Goal: Task Accomplishment & Management: Use online tool/utility

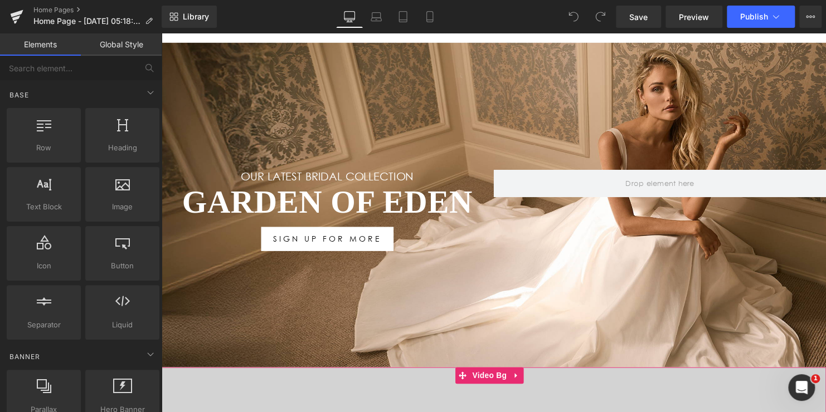
scroll to position [111, 0]
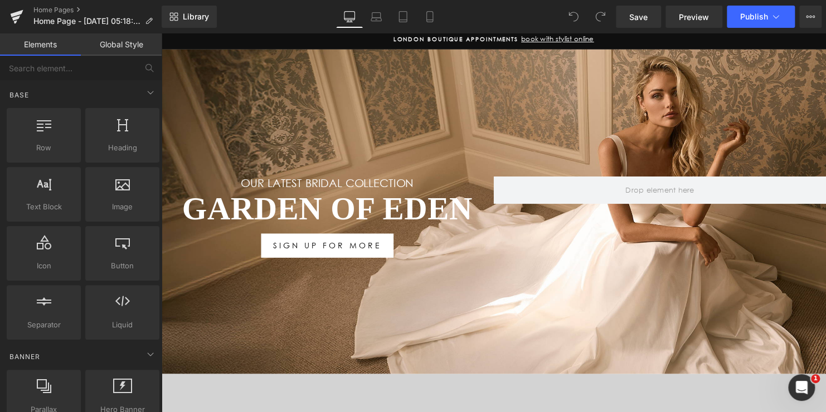
click at [353, 203] on div "Garden Of Eden Heading" at bounding box center [329, 211] width 337 height 39
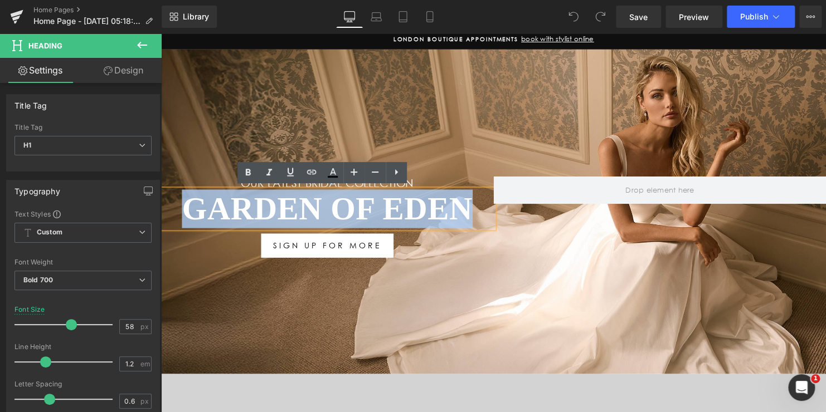
drag, startPoint x: 471, startPoint y: 208, endPoint x: 163, endPoint y: 228, distance: 308.7
click at [179, 212] on h1 "Garden Of Eden" at bounding box center [329, 211] width 337 height 39
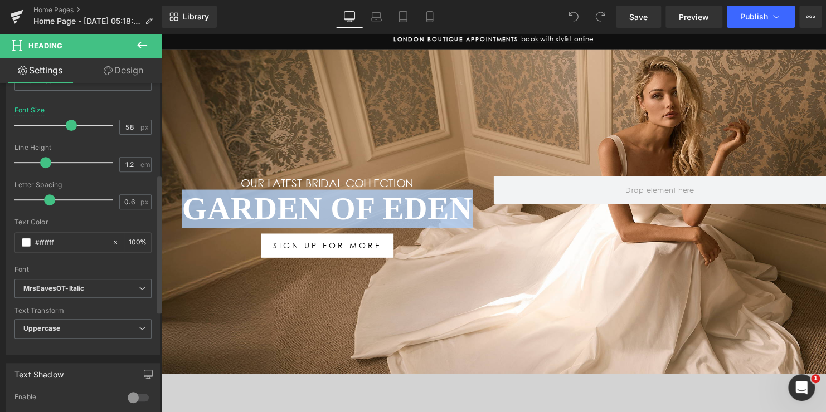
scroll to position [223, 0]
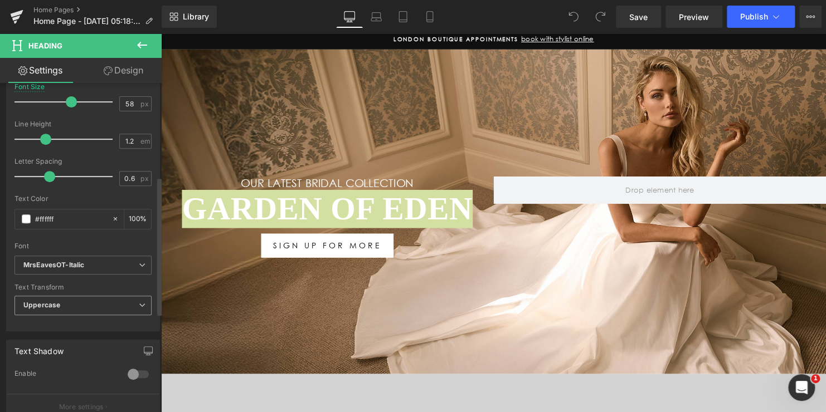
click at [44, 307] on b "Uppercase" at bounding box center [41, 305] width 37 height 8
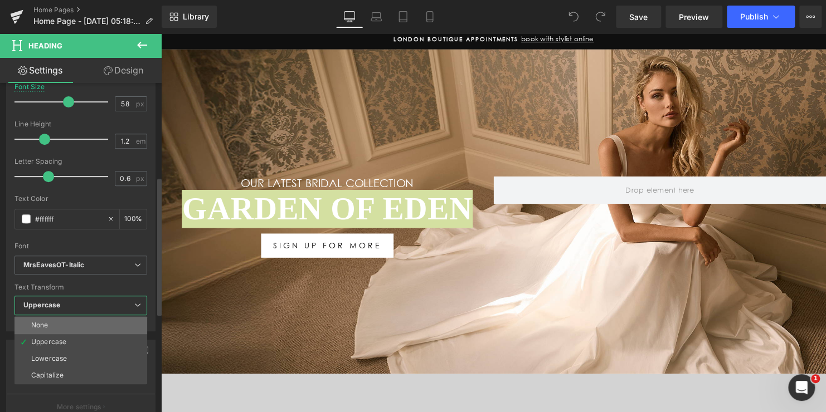
drag, startPoint x: 46, startPoint y: 326, endPoint x: 50, endPoint y: 312, distance: 14.5
click at [46, 326] on div "None" at bounding box center [39, 325] width 17 height 8
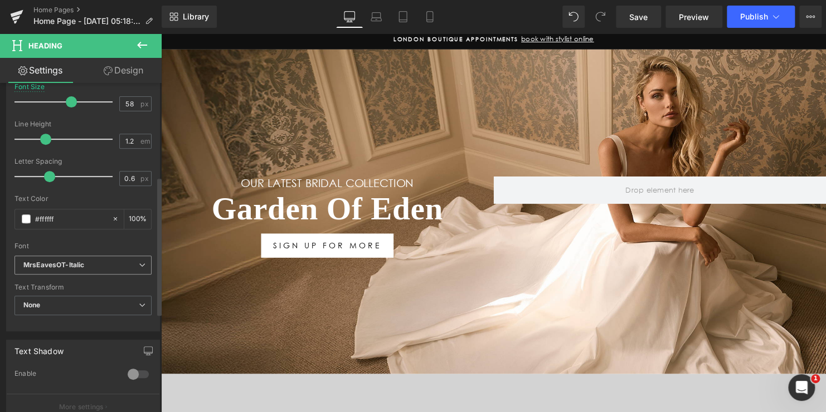
click at [67, 265] on icon "MrsEavesOT-Italic" at bounding box center [53, 265] width 61 height 9
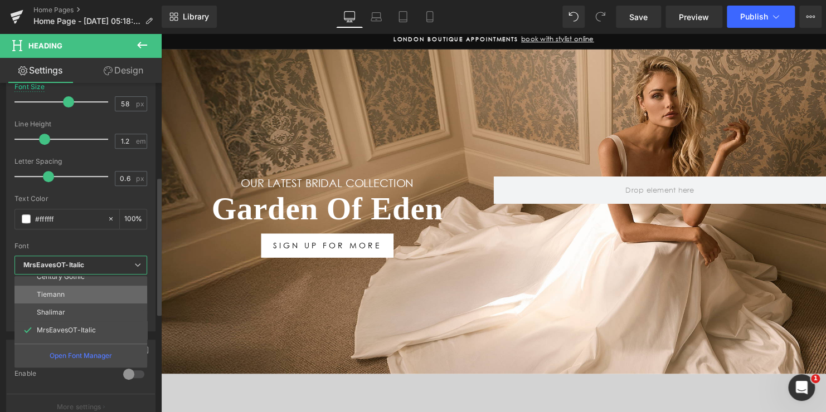
scroll to position [40, 0]
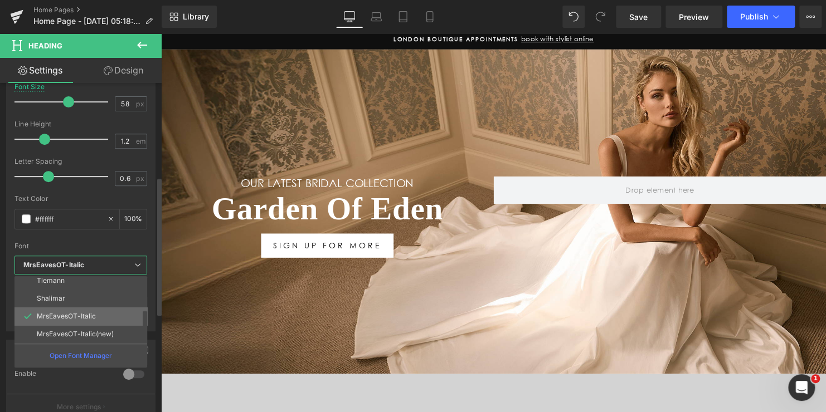
click at [70, 316] on p "MrsEavesOT-Italic" at bounding box center [66, 317] width 59 height 8
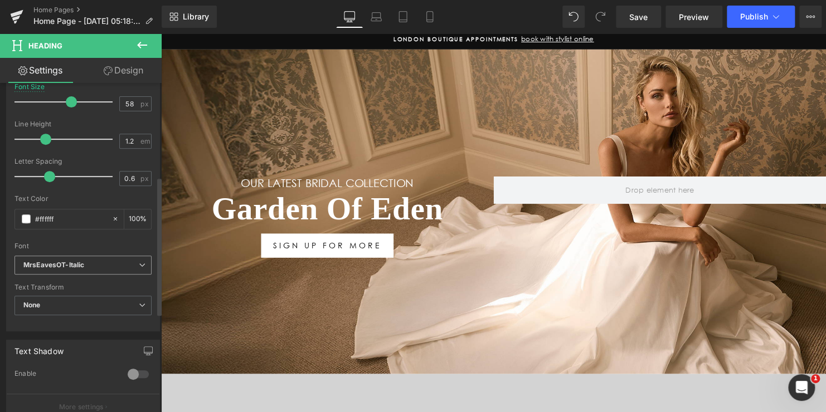
click at [75, 256] on span "MrsEavesOT-Italic" at bounding box center [82, 265] width 137 height 19
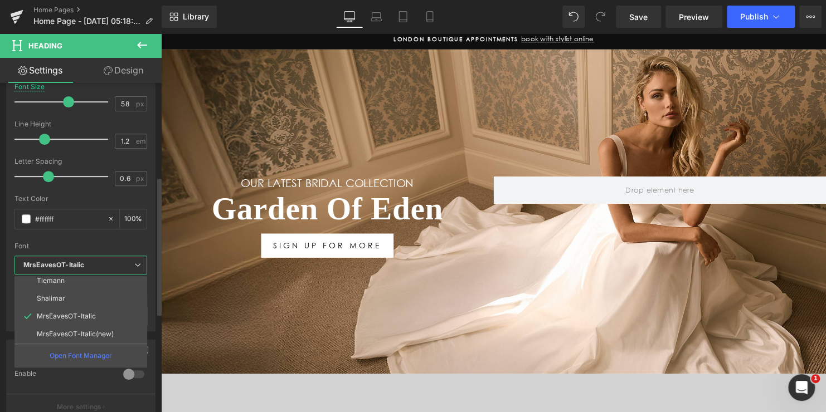
click at [71, 328] on li "MrsEavesOT-Italic(new)" at bounding box center [83, 334] width 138 height 18
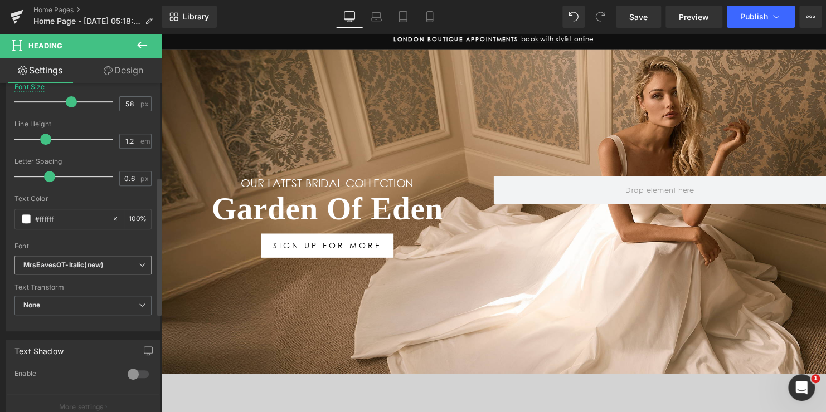
click at [68, 267] on icon "MrsEavesOT-Italic(new)" at bounding box center [63, 265] width 80 height 9
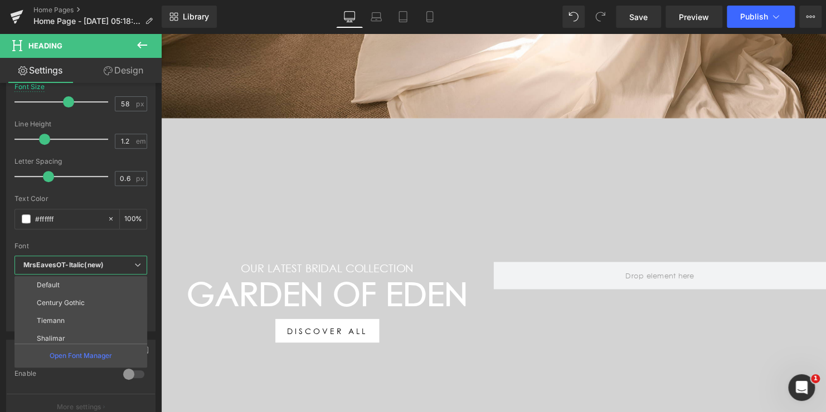
scroll to position [390, 0]
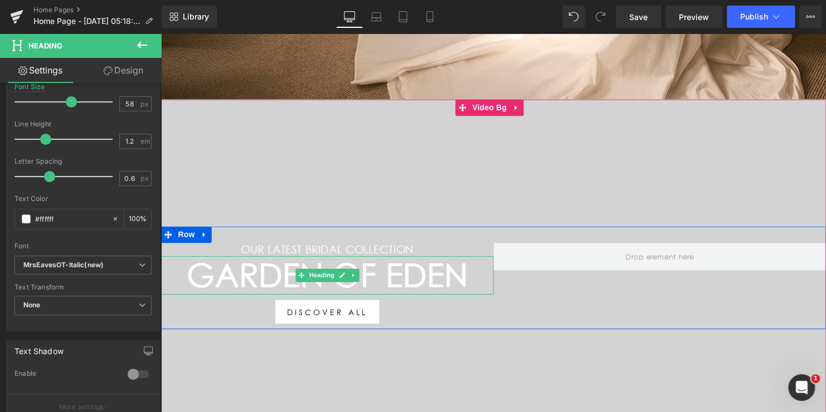
click at [421, 280] on h1 "Garden Of Eden" at bounding box center [329, 278] width 337 height 39
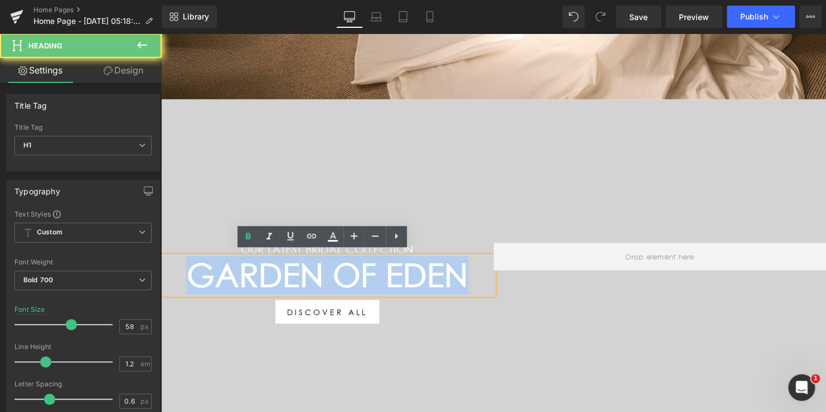
drag, startPoint x: 470, startPoint y: 277, endPoint x: 172, endPoint y: 274, distance: 298.6
click at [172, 274] on h1 "Garden Of Eden" at bounding box center [329, 278] width 337 height 39
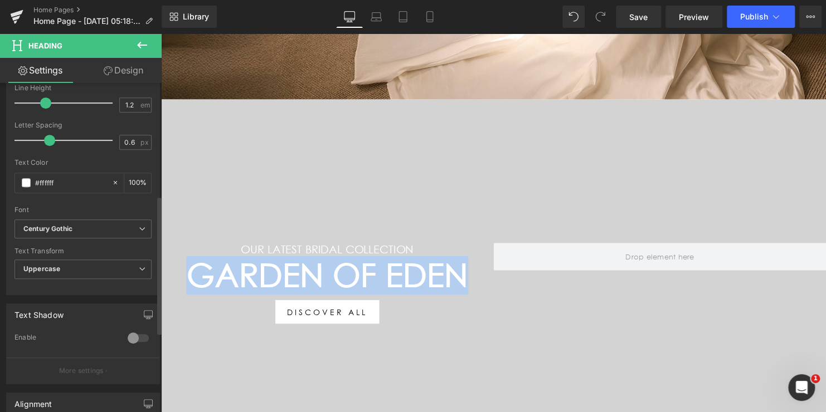
scroll to position [279, 0]
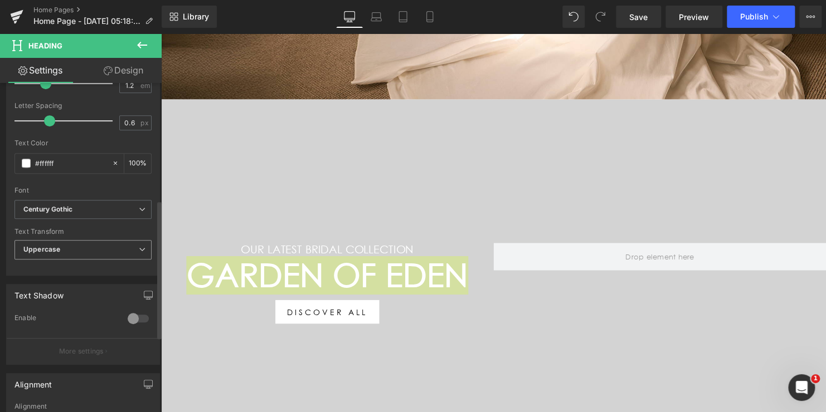
click at [61, 247] on span "Uppercase" at bounding box center [82, 249] width 137 height 19
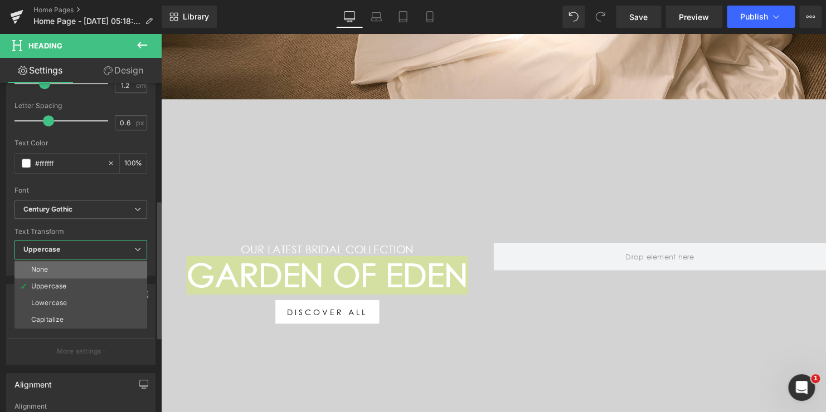
click at [62, 271] on li "None" at bounding box center [80, 269] width 133 height 17
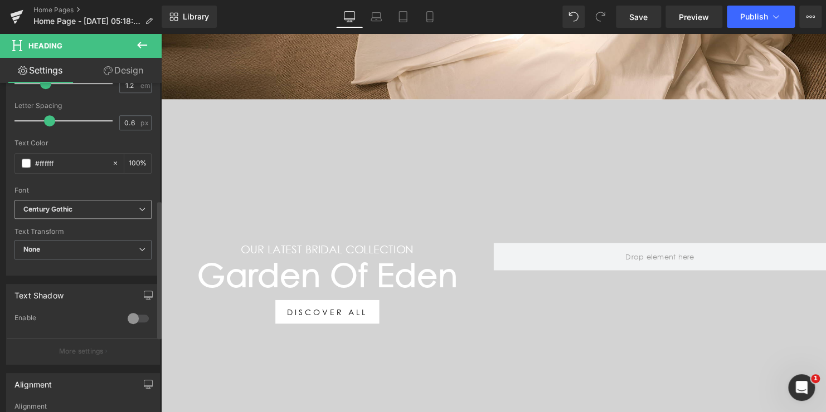
click at [75, 216] on span "Century Gothic" at bounding box center [82, 209] width 137 height 19
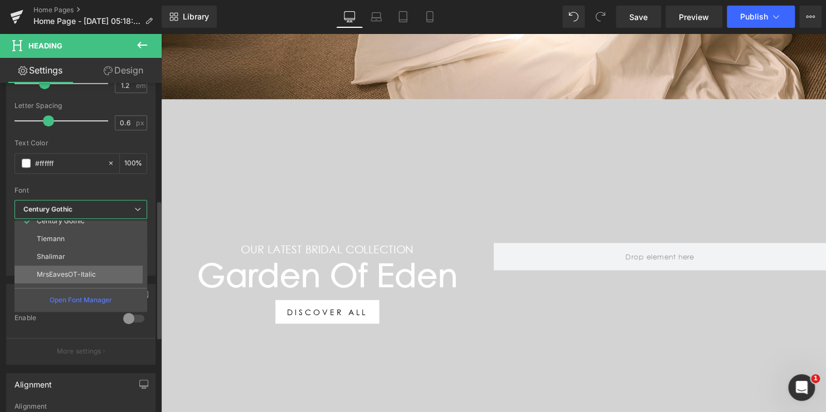
scroll to position [40, 0]
click at [70, 265] on li "MrsEavesOT-Italic" at bounding box center [83, 261] width 138 height 18
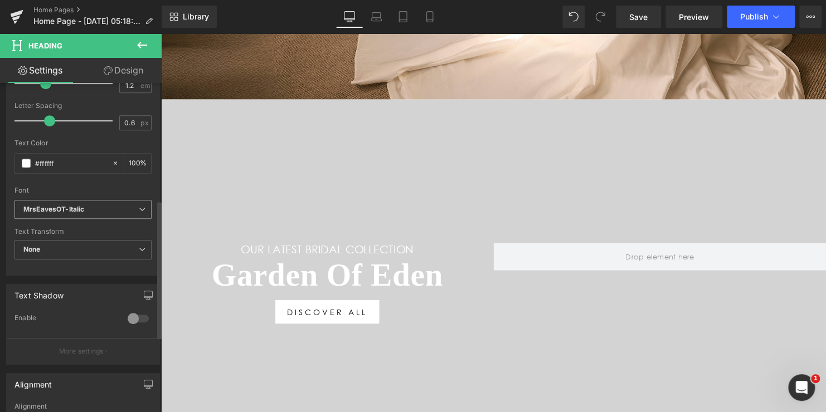
click at [74, 209] on icon "MrsEavesOT-Italic" at bounding box center [53, 209] width 61 height 9
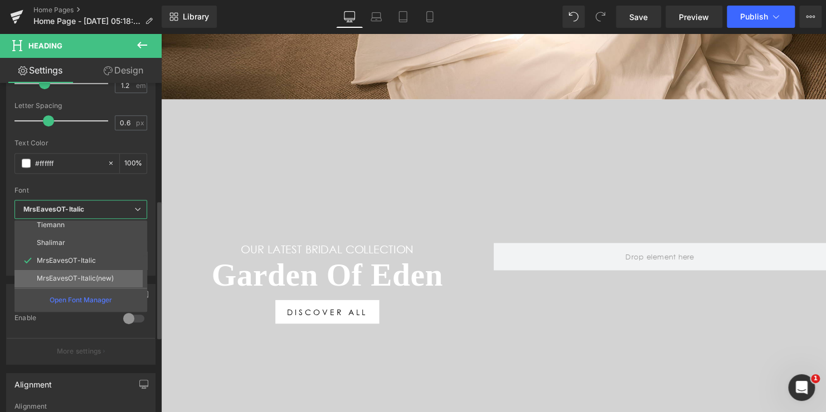
click at [74, 275] on p "MrsEavesOT-Italic(new)" at bounding box center [75, 279] width 77 height 8
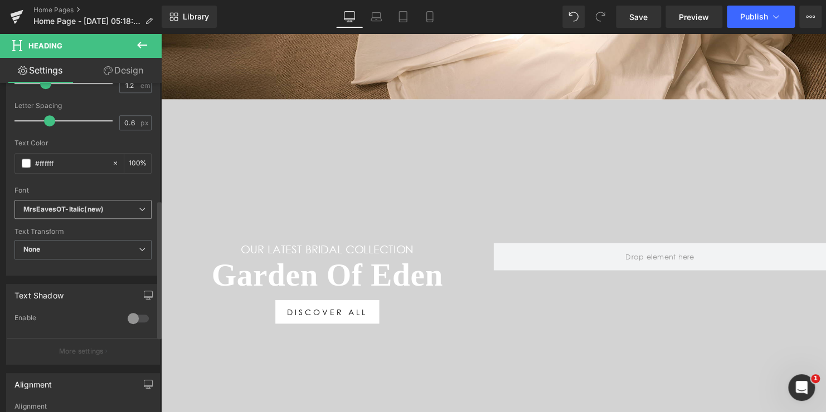
click at [94, 212] on icon "MrsEavesOT-Italic(new)" at bounding box center [63, 209] width 80 height 9
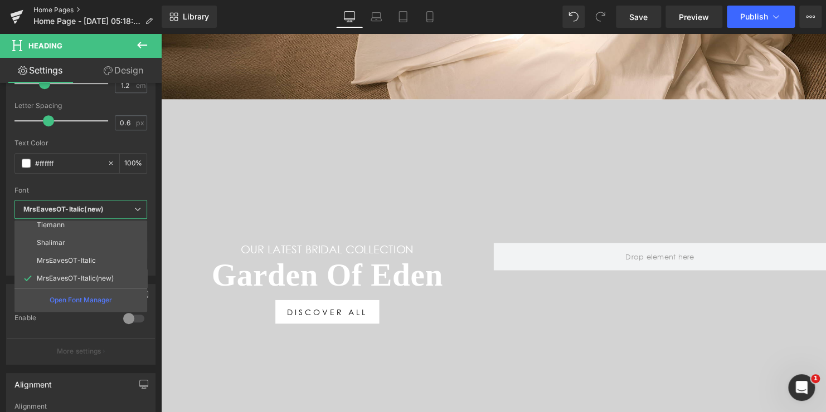
click at [52, 9] on link "Home Pages" at bounding box center [97, 10] width 128 height 9
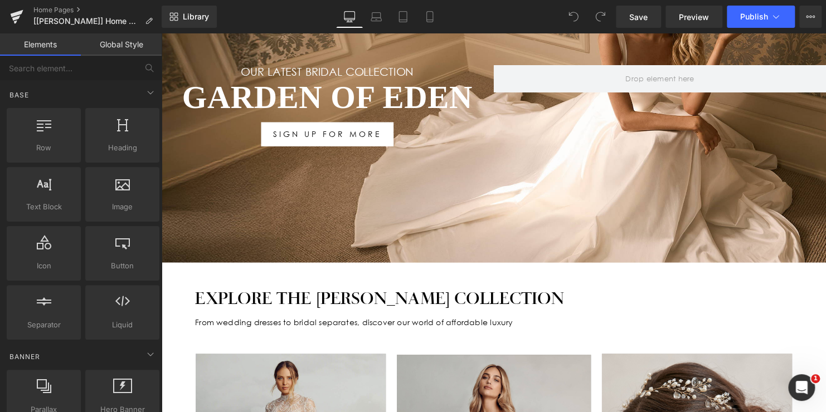
scroll to position [223, 0]
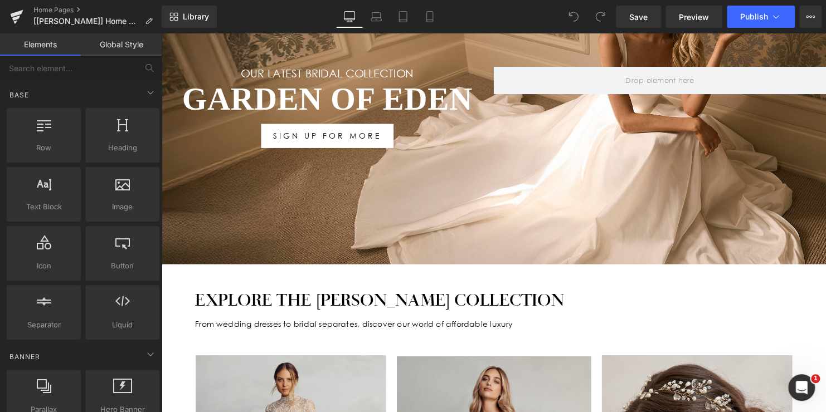
click at [391, 102] on h1 "Garden Of Eden" at bounding box center [329, 100] width 337 height 39
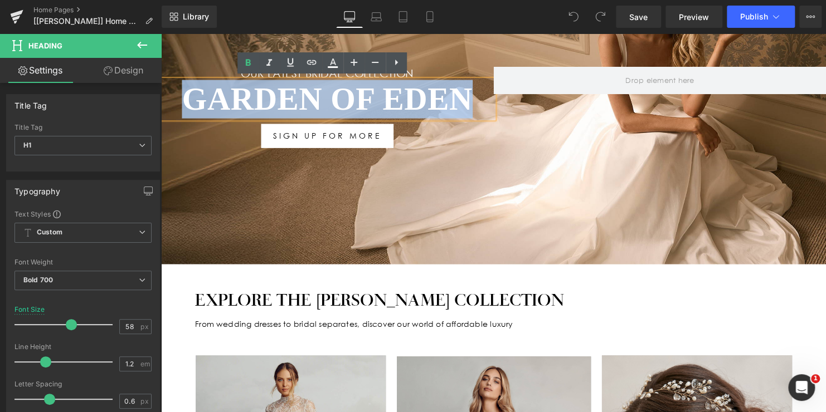
drag, startPoint x: 471, startPoint y: 96, endPoint x: 182, endPoint y: 102, distance: 289.7
click at [182, 102] on h1 "Garden Of Eden" at bounding box center [329, 100] width 337 height 39
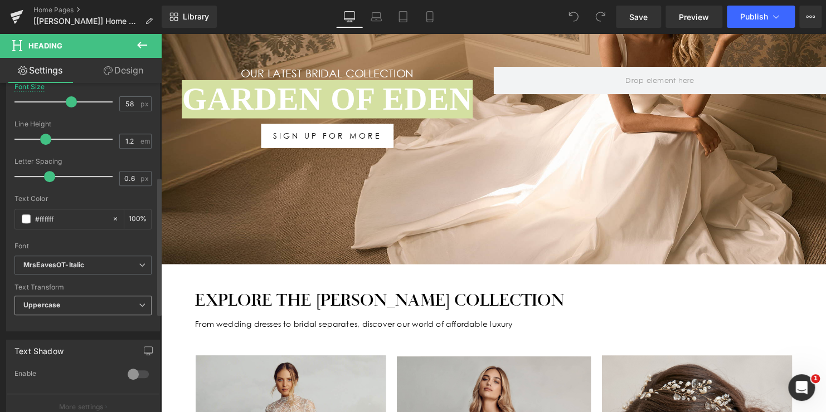
click at [79, 298] on span "Uppercase" at bounding box center [82, 305] width 137 height 19
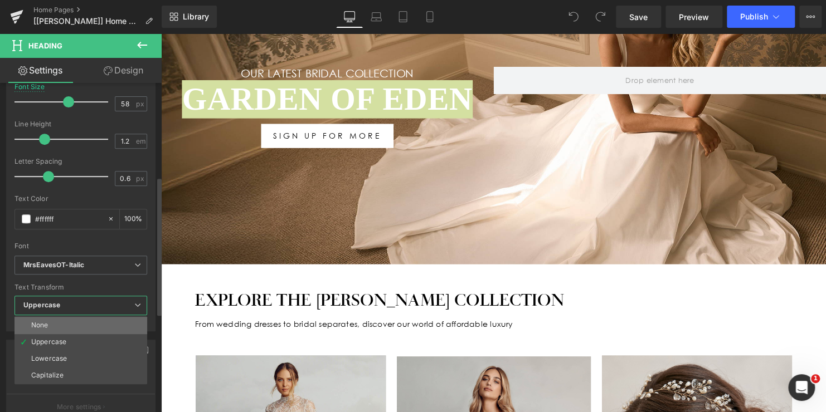
click at [71, 319] on li "None" at bounding box center [80, 325] width 133 height 17
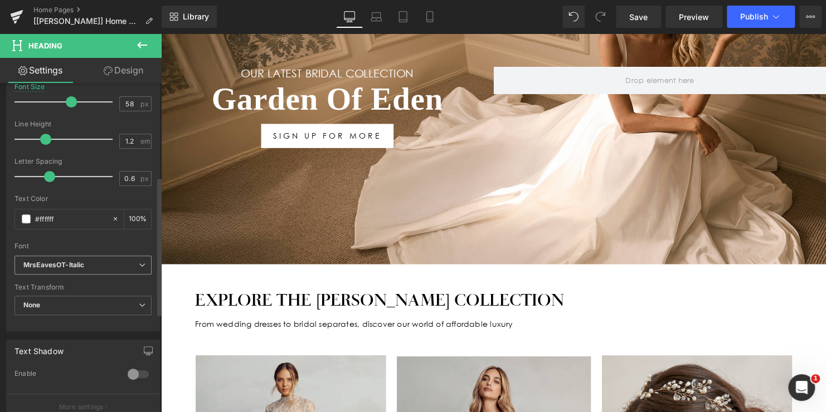
click at [83, 266] on icon "MrsEavesOT-Italic" at bounding box center [53, 265] width 61 height 9
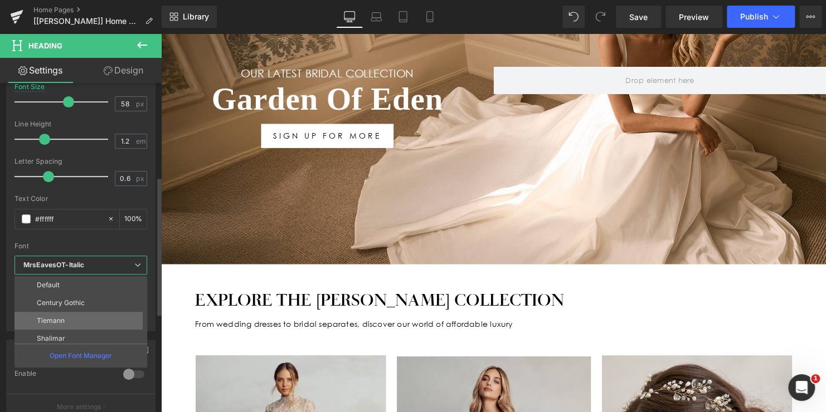
scroll to position [40, 0]
click at [79, 316] on p "MrsEavesOT-Italic" at bounding box center [66, 317] width 59 height 8
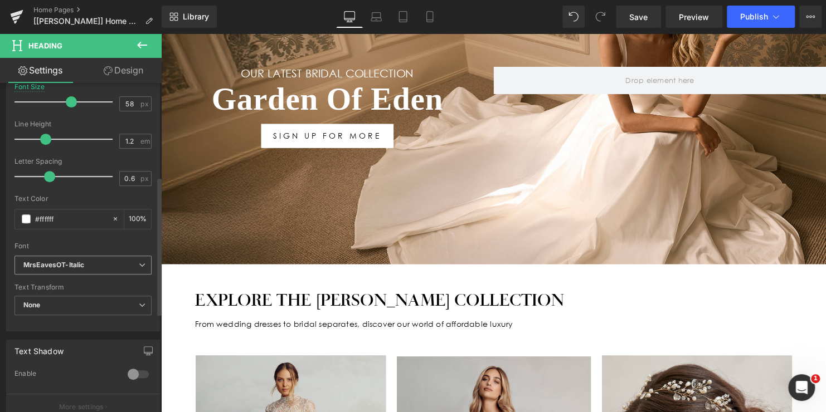
click at [87, 267] on b "MrsEavesOT-Italic" at bounding box center [80, 265] width 115 height 9
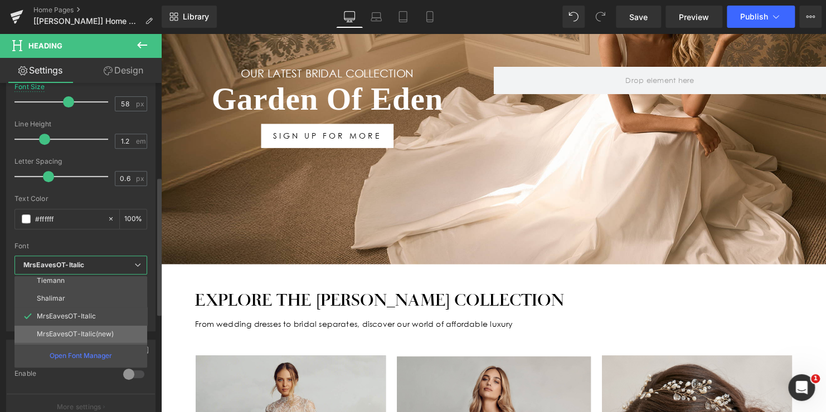
click at [87, 328] on li "MrsEavesOT-Italic(new)" at bounding box center [83, 334] width 138 height 18
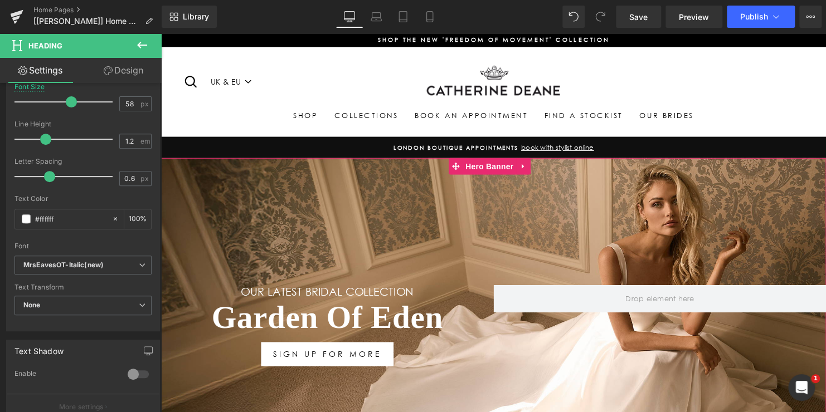
scroll to position [0, 0]
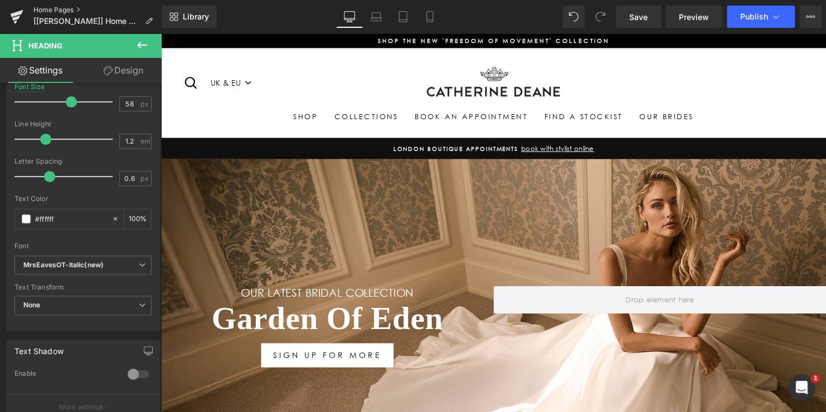
click at [61, 8] on link "Home Pages" at bounding box center [97, 10] width 128 height 9
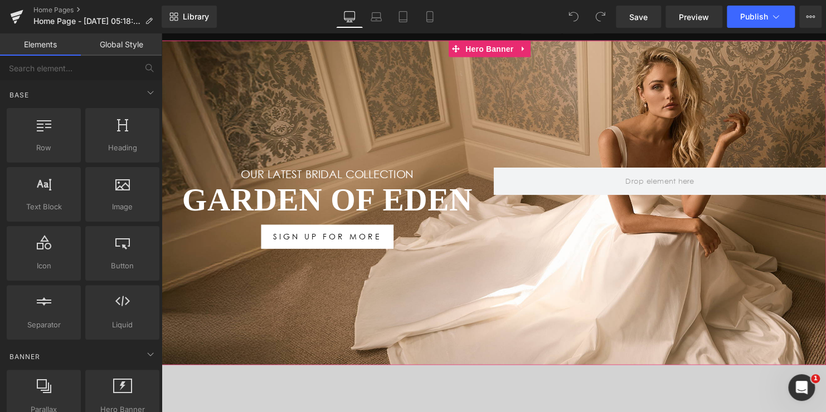
scroll to position [167, 0]
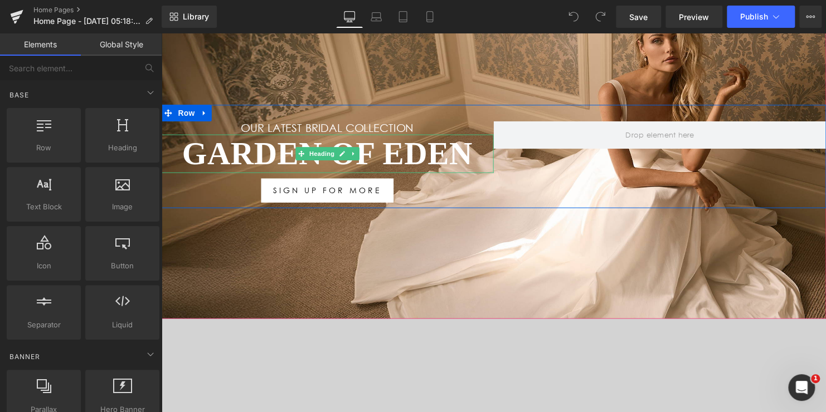
click at [392, 154] on h1 "Garden Of Eden" at bounding box center [329, 155] width 337 height 39
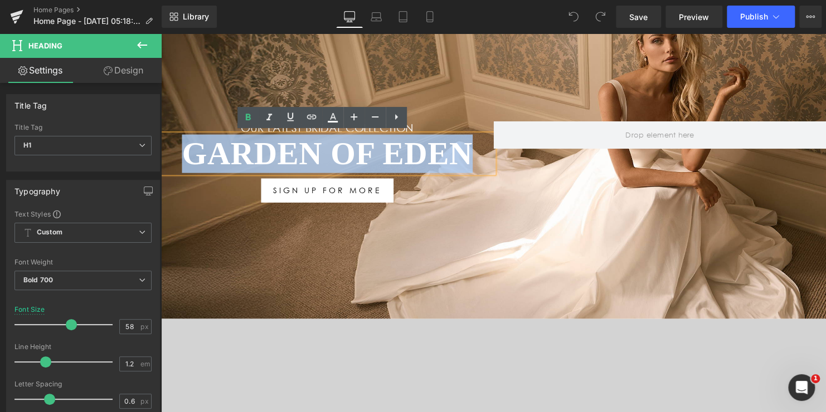
drag, startPoint x: 478, startPoint y: 153, endPoint x: 172, endPoint y: 154, distance: 306.4
click at [172, 154] on h1 "Garden Of Eden" at bounding box center [329, 155] width 337 height 39
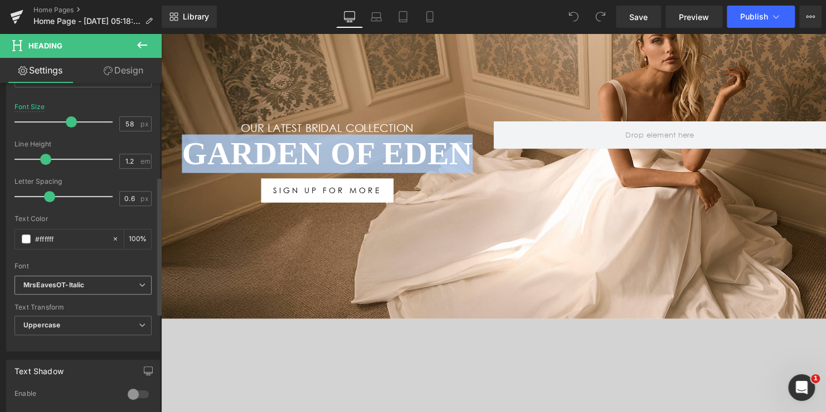
scroll to position [223, 0]
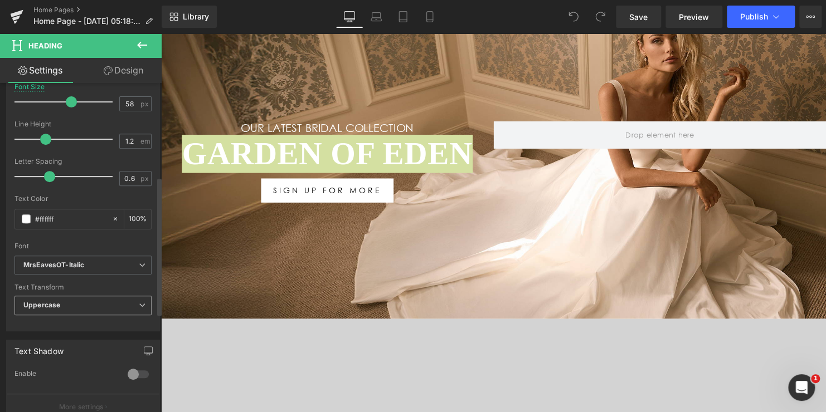
drag, startPoint x: 61, startPoint y: 301, endPoint x: 61, endPoint y: 307, distance: 6.1
click at [61, 302] on span "Uppercase" at bounding box center [82, 305] width 137 height 19
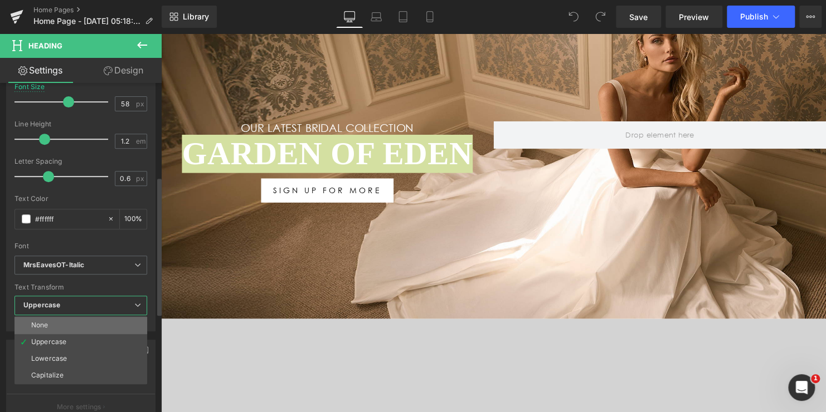
click at [61, 324] on li "None" at bounding box center [80, 325] width 133 height 17
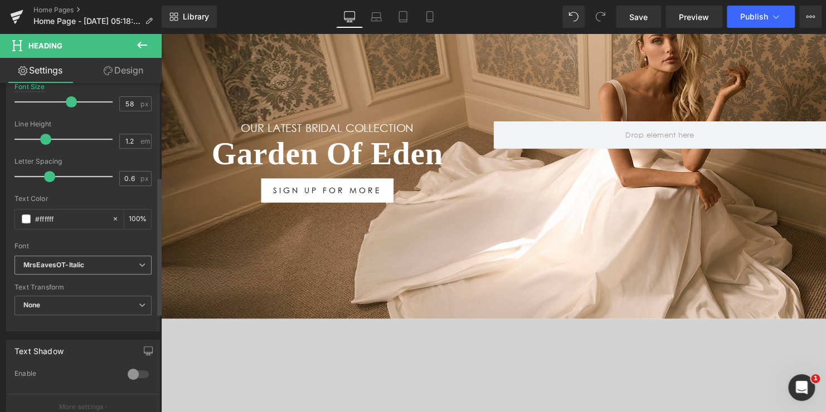
click at [92, 265] on b "MrsEavesOT-Italic" at bounding box center [80, 265] width 115 height 9
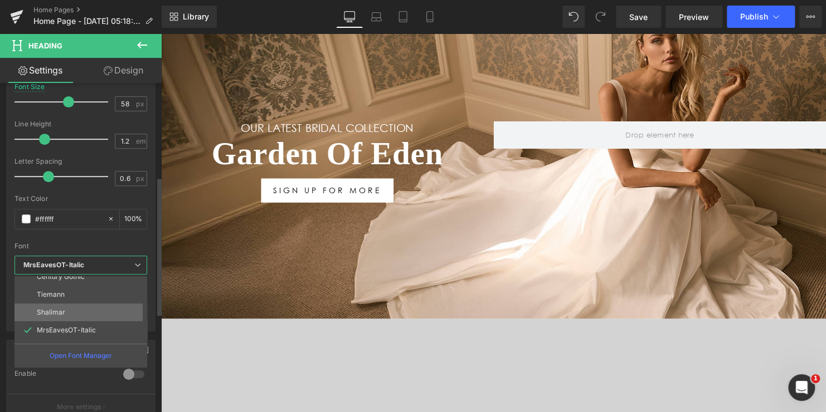
scroll to position [40, 0]
click at [84, 313] on p "MrsEavesOT-Italic" at bounding box center [66, 317] width 59 height 8
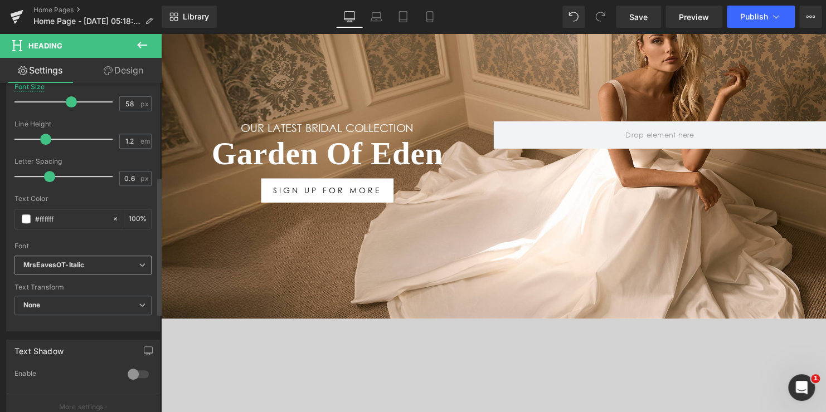
click at [87, 271] on span "MrsEavesOT-Italic" at bounding box center [82, 265] width 137 height 19
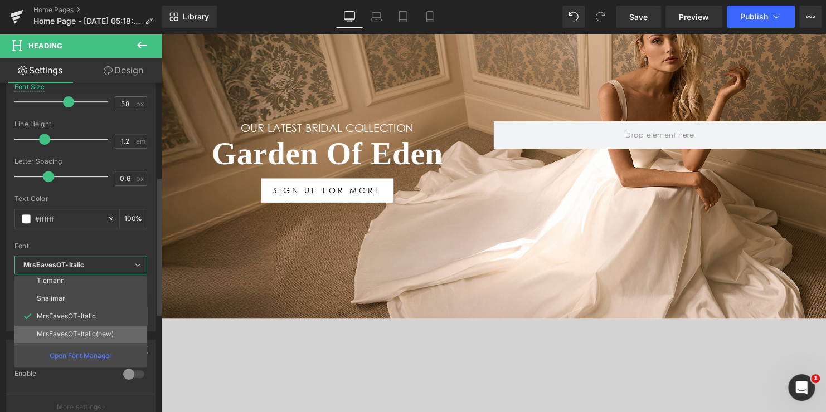
click at [87, 331] on p "MrsEavesOT-Italic(new)" at bounding box center [75, 334] width 77 height 8
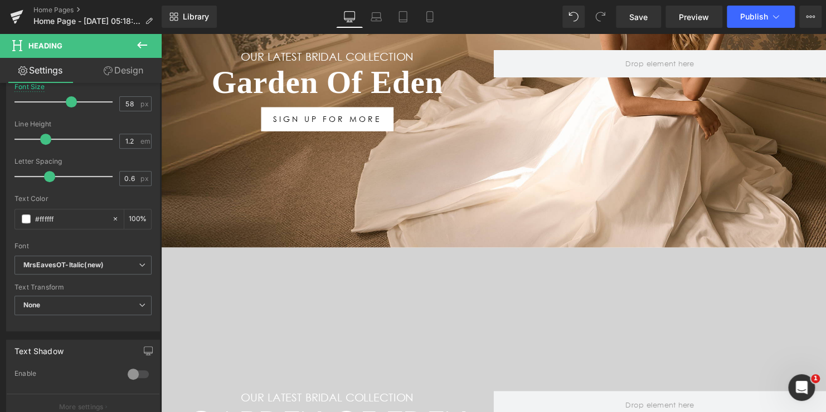
scroll to position [334, 0]
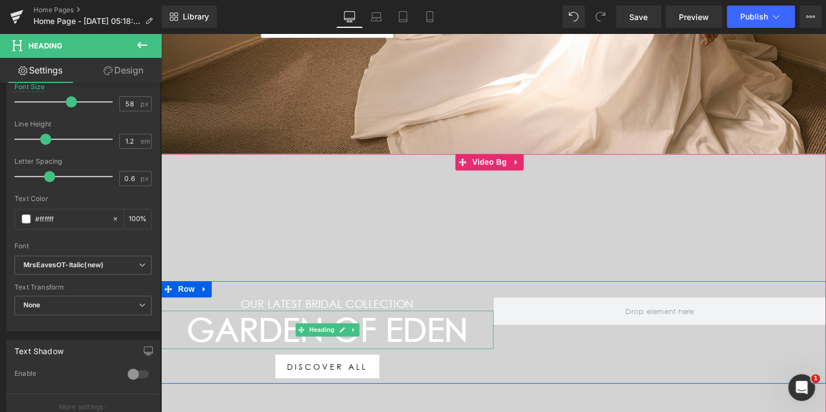
click at [422, 340] on h1 "Garden Of Eden" at bounding box center [329, 334] width 337 height 39
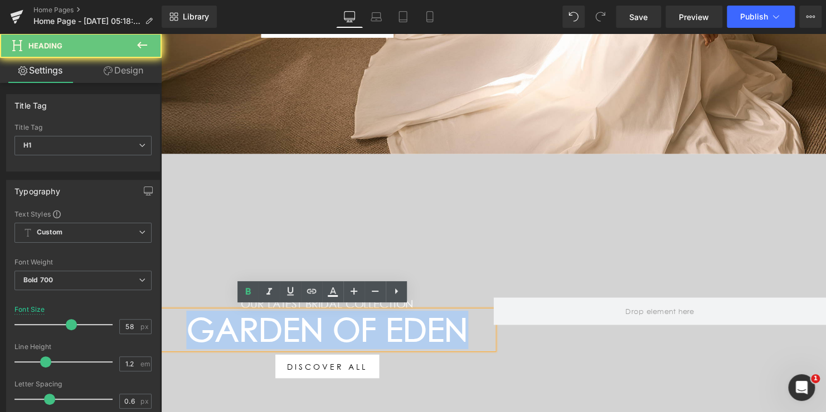
drag, startPoint x: 461, startPoint y: 332, endPoint x: 161, endPoint y: 306, distance: 301.4
click at [161, 306] on div "Our latest Bridal collection Heading Garden Of Eden Heading Discover all Button" at bounding box center [329, 342] width 337 height 82
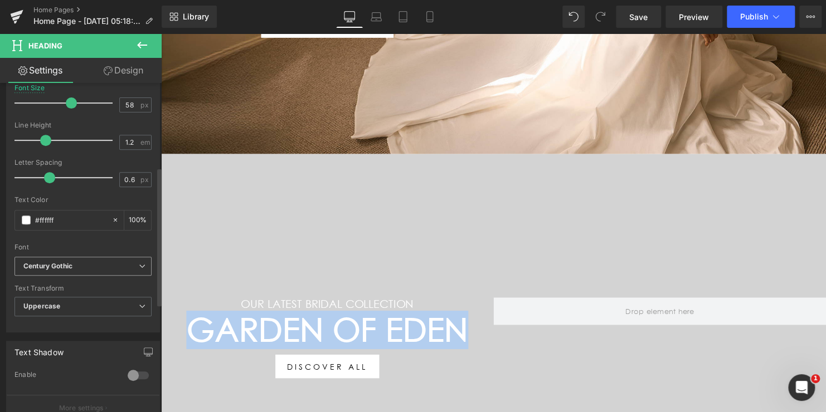
scroll to position [223, 0]
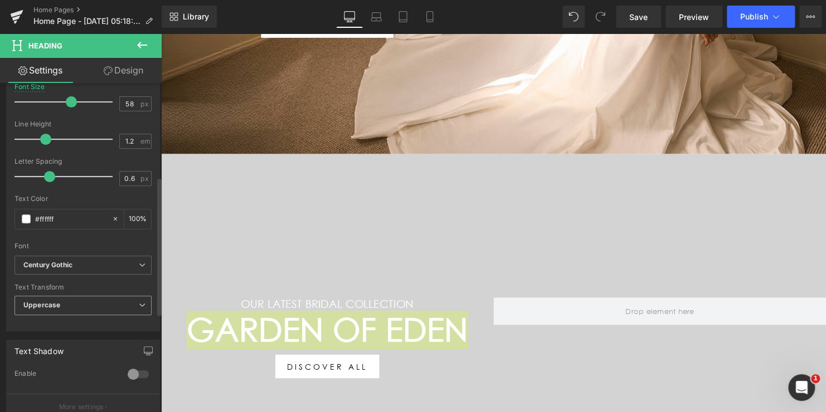
click at [62, 306] on span "Uppercase" at bounding box center [82, 305] width 137 height 19
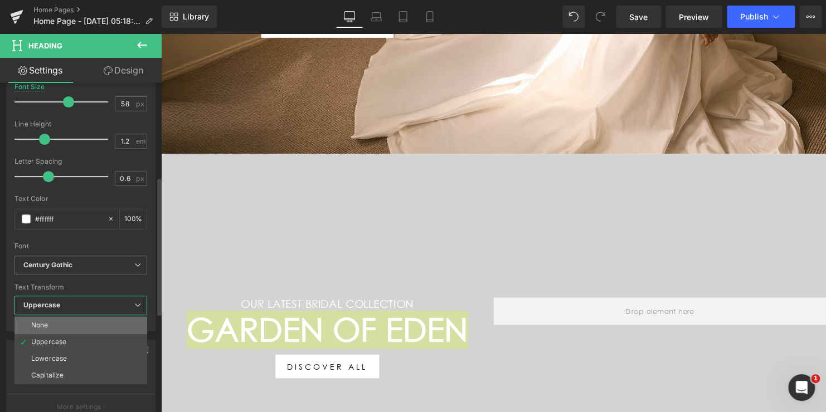
click at [58, 323] on li "None" at bounding box center [80, 325] width 133 height 17
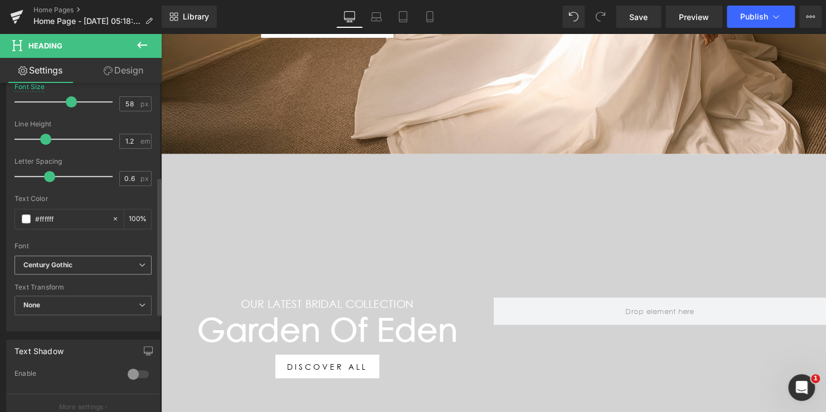
click at [76, 267] on b "Century Gothic" at bounding box center [80, 265] width 115 height 9
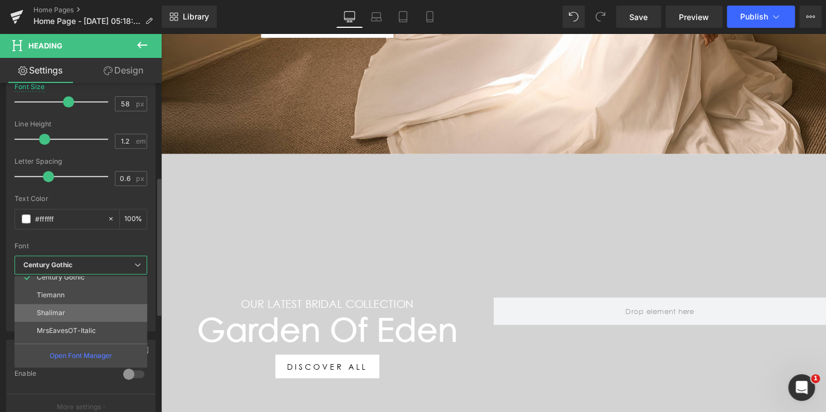
scroll to position [40, 0]
click at [72, 318] on p "MrsEavesOT-Italic" at bounding box center [66, 317] width 59 height 8
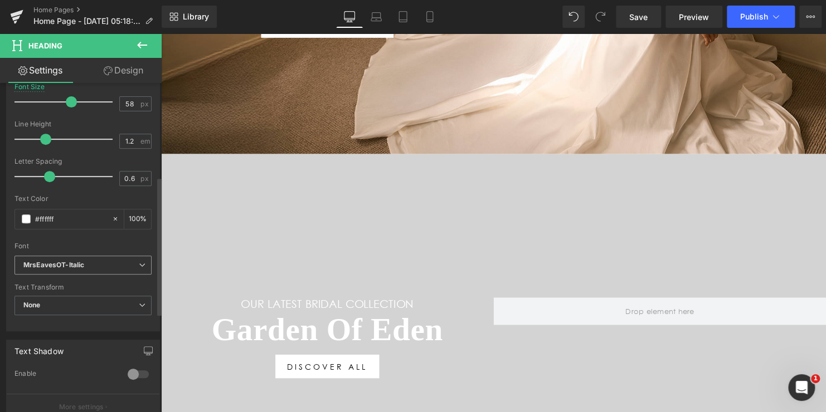
click at [77, 265] on icon "MrsEavesOT-Italic" at bounding box center [53, 265] width 61 height 9
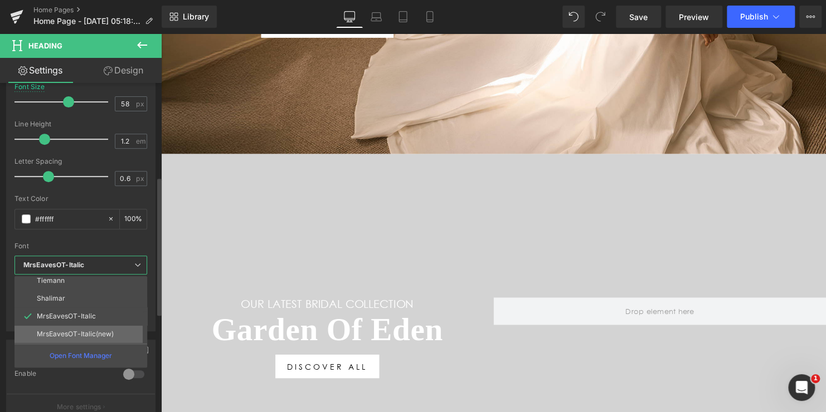
click at [74, 330] on p "MrsEavesOT-Italic(new)" at bounding box center [75, 334] width 77 height 8
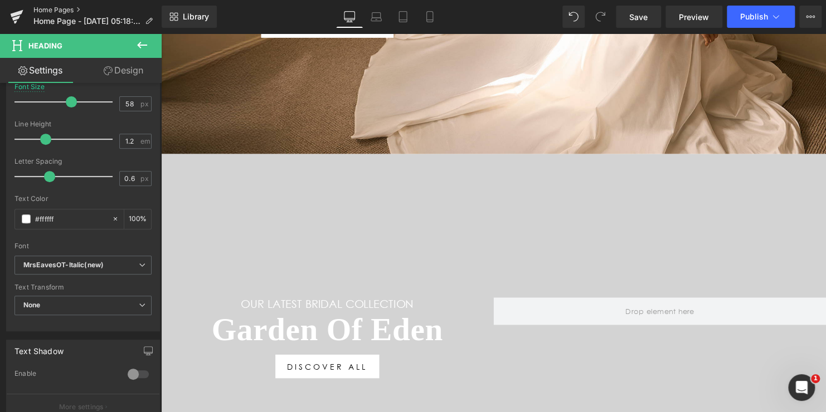
click at [56, 11] on link "Home Pages" at bounding box center [97, 10] width 128 height 9
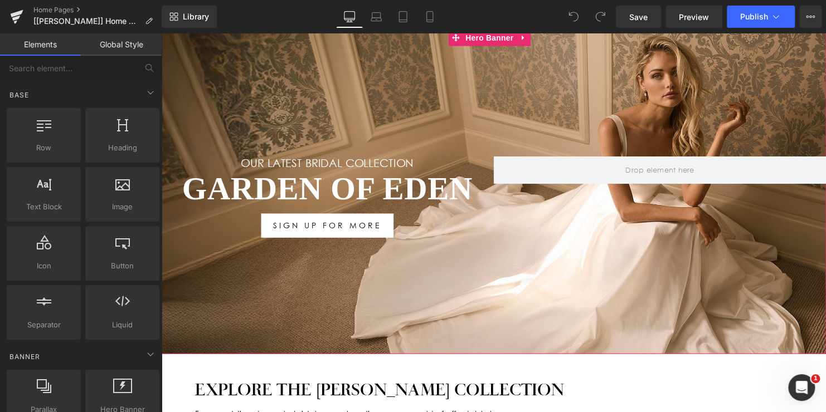
scroll to position [167, 0]
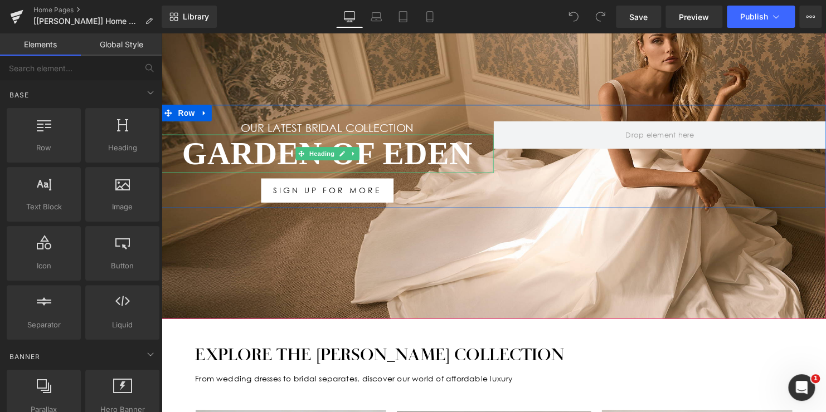
click at [410, 159] on h1 "Garden Of Eden" at bounding box center [329, 155] width 337 height 39
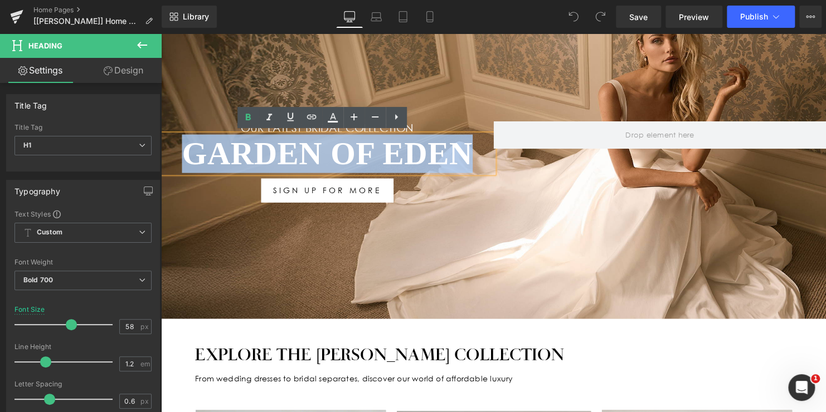
drag, startPoint x: 476, startPoint y: 149, endPoint x: 172, endPoint y: 153, distance: 304.2
click at [172, 153] on h1 "Garden Of Eden" at bounding box center [329, 155] width 337 height 39
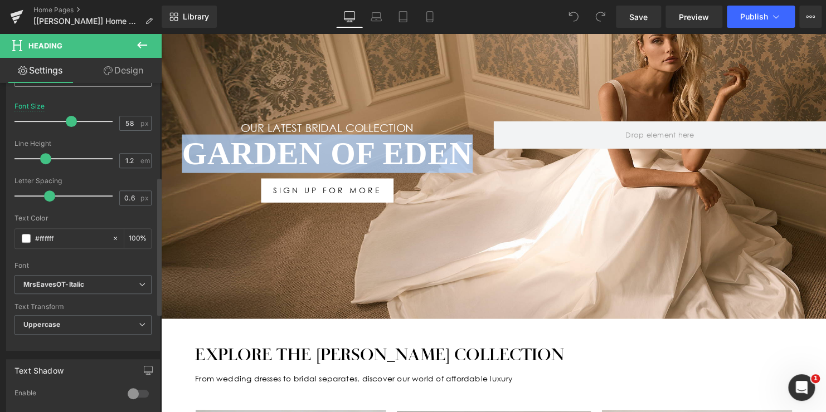
scroll to position [223, 0]
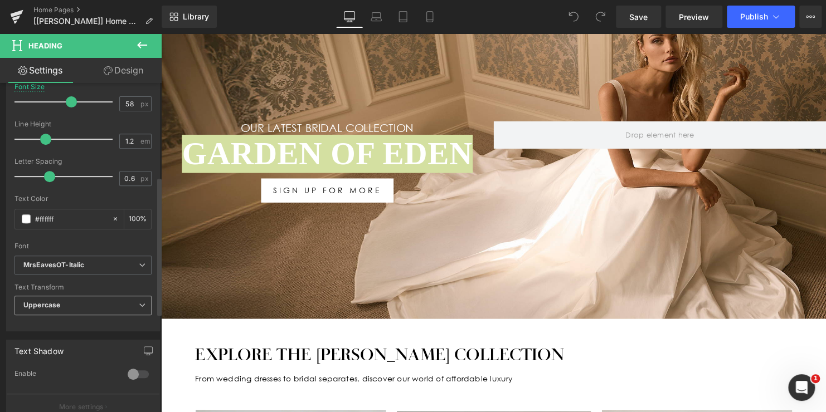
click at [70, 302] on span "Uppercase" at bounding box center [82, 305] width 137 height 19
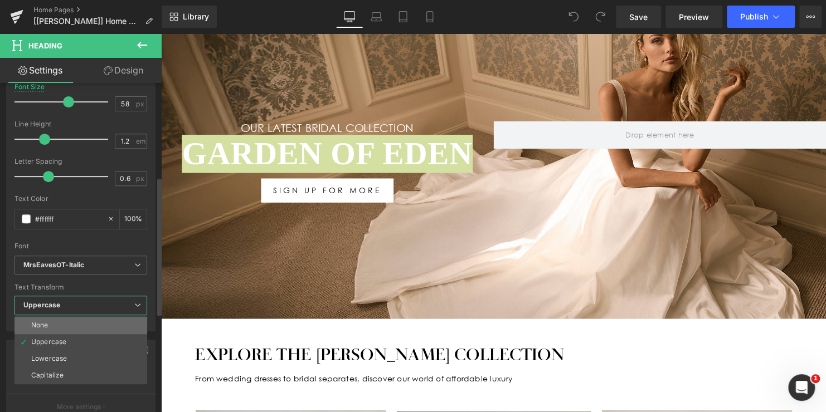
click at [70, 322] on li "None" at bounding box center [80, 325] width 133 height 17
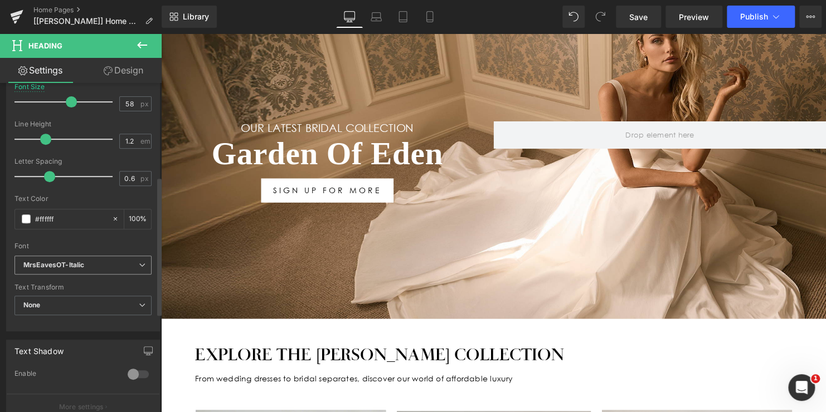
click at [96, 267] on b "MrsEavesOT-Italic" at bounding box center [80, 265] width 115 height 9
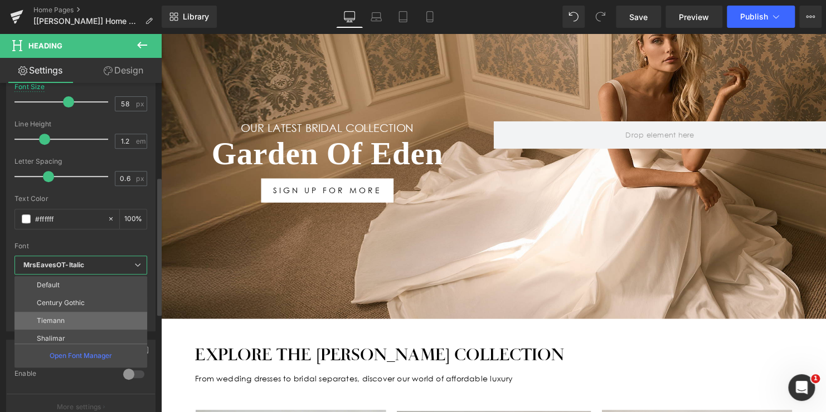
scroll to position [40, 0]
click at [92, 325] on li "MrsEavesOT-Italic(new)" at bounding box center [83, 334] width 138 height 18
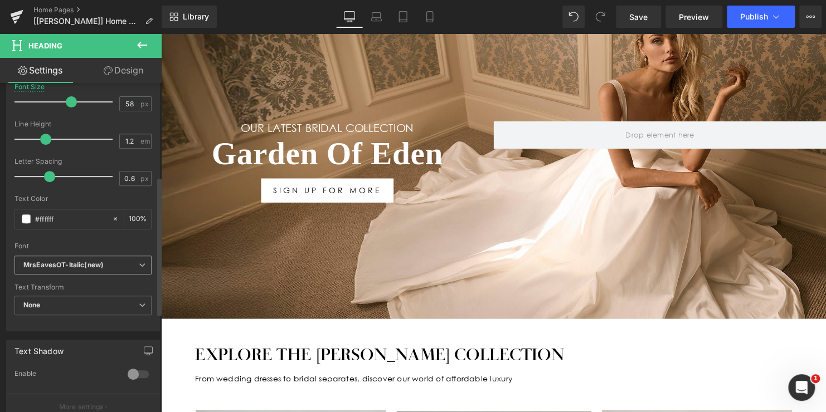
click at [86, 267] on icon "MrsEavesOT-Italic(new)" at bounding box center [63, 265] width 80 height 9
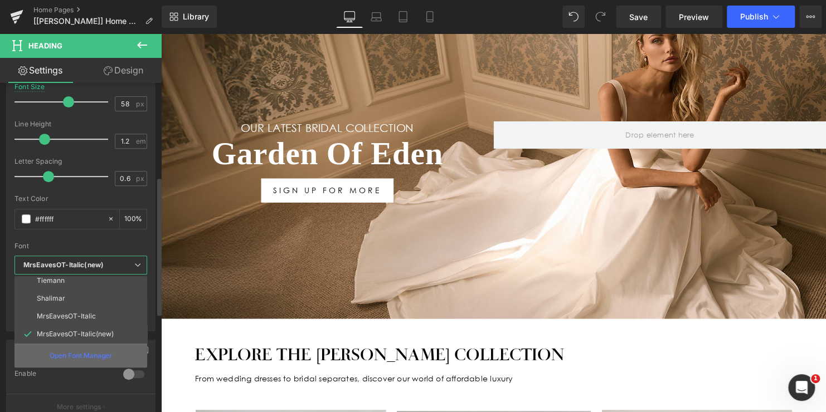
click at [76, 354] on p "Open Font Manager" at bounding box center [81, 356] width 62 height 10
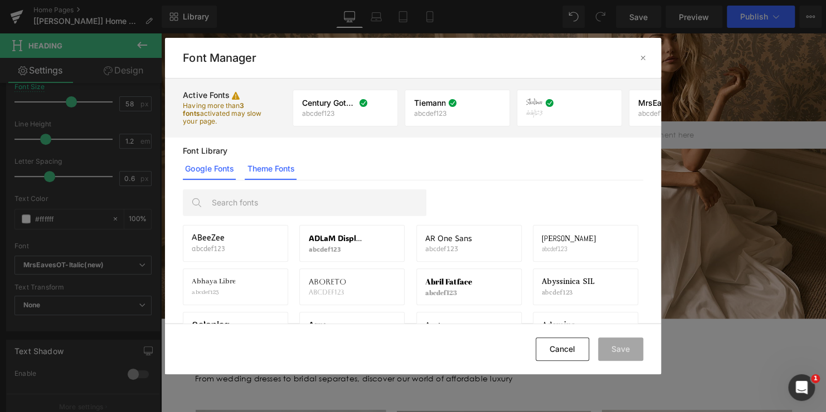
click at [268, 169] on link "Theme Fonts" at bounding box center [271, 169] width 52 height 22
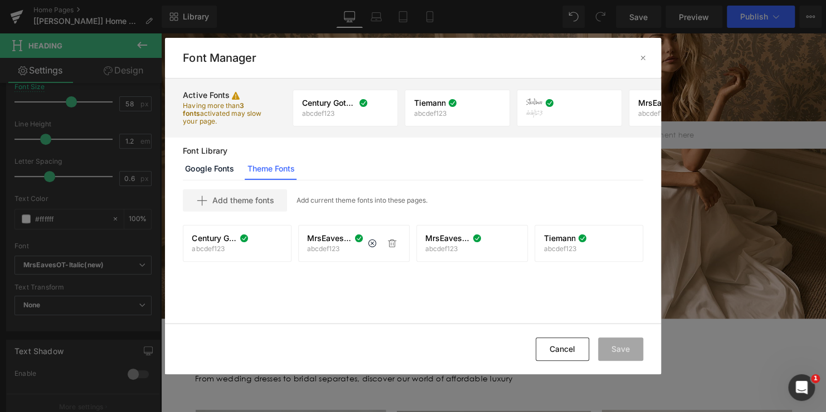
click at [340, 245] on p "abcdef123" at bounding box center [329, 249] width 45 height 8
click at [411, 50] on div "Font Manager" at bounding box center [412, 58] width 495 height 36
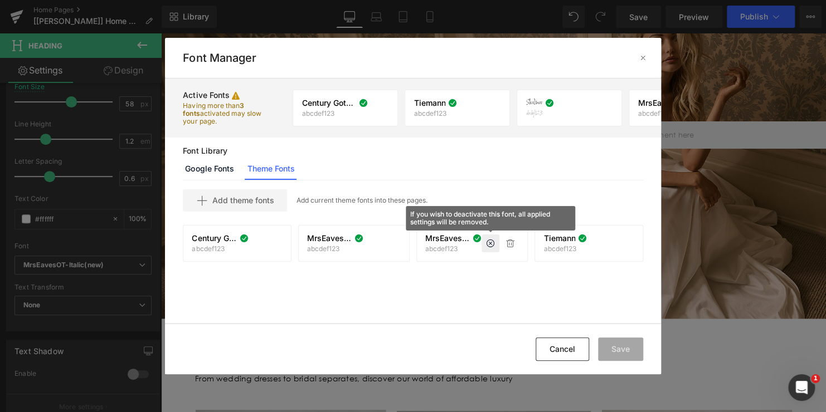
click at [489, 243] on icon at bounding box center [490, 243] width 9 height 9
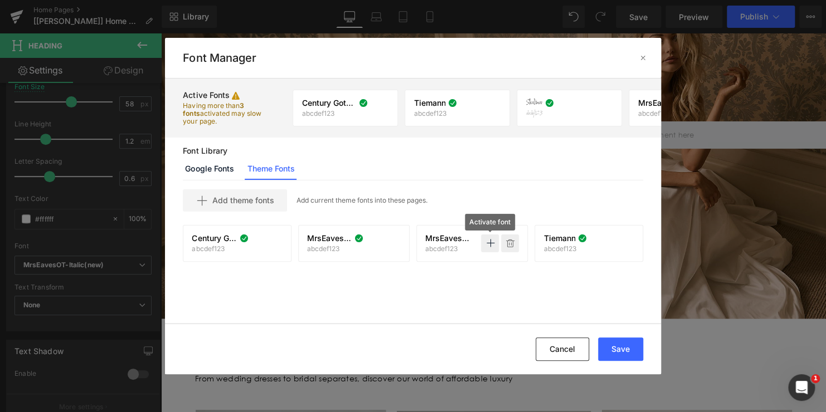
click at [512, 245] on icon at bounding box center [509, 243] width 9 height 9
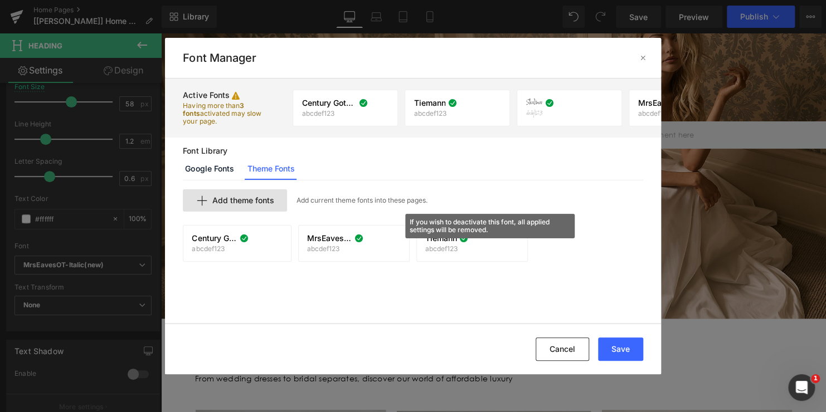
click at [262, 201] on span "Add theme fonts" at bounding box center [243, 200] width 62 height 9
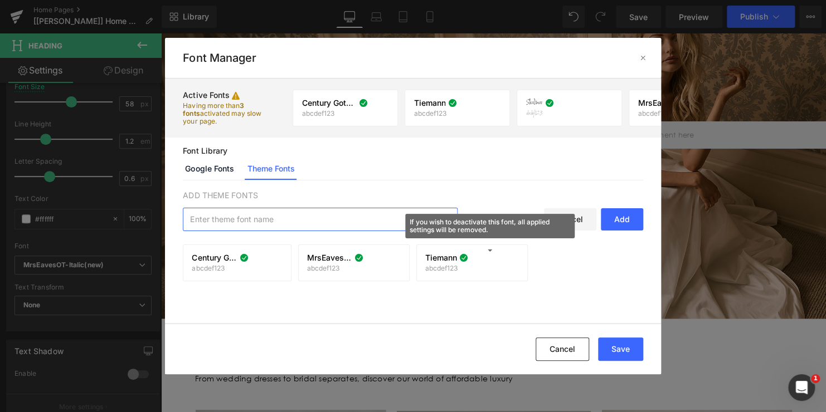
paste input "MrsEavesOT-Italic_5684c8cb-0e41-448a-887c-95cb70d0620c.woff2"
type input "MrsEavesOT-Italic_5684c8cb-0e41-448a-887c-95cb70d0620c.woff2"
click at [625, 224] on div "Add" at bounding box center [622, 219] width 42 height 22
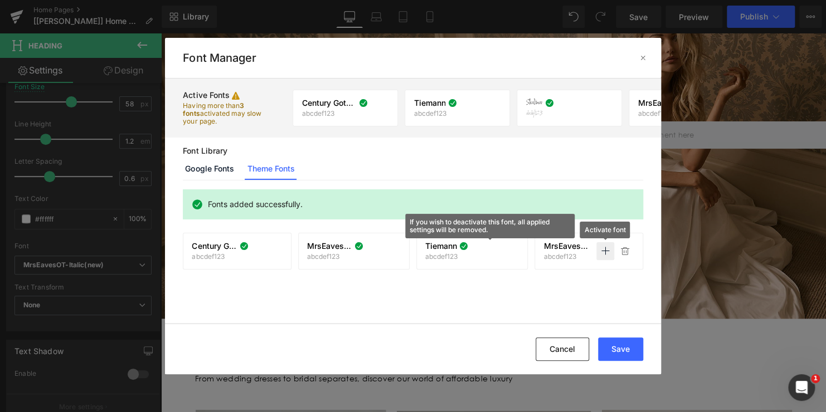
click at [604, 251] on icon at bounding box center [605, 251] width 9 height 9
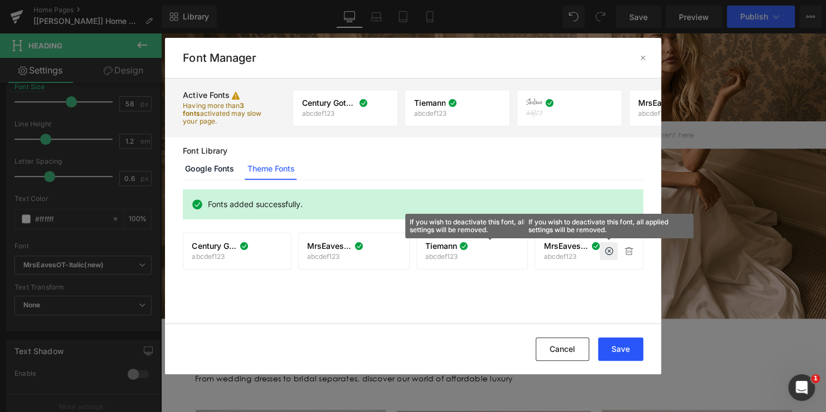
click at [617, 347] on button "Save" at bounding box center [620, 349] width 45 height 23
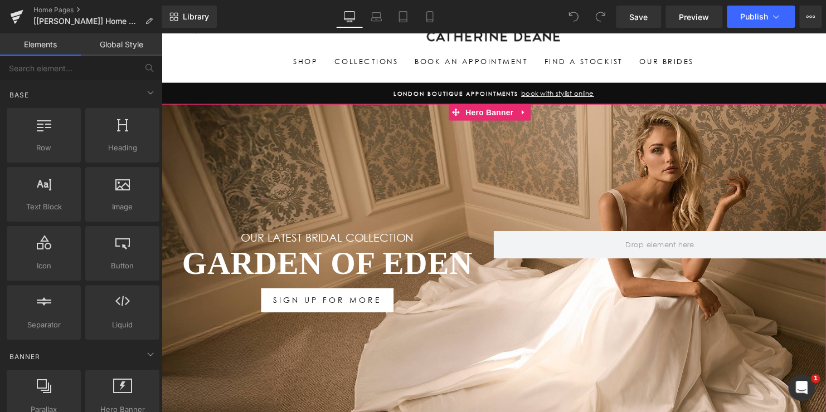
scroll to position [111, 0]
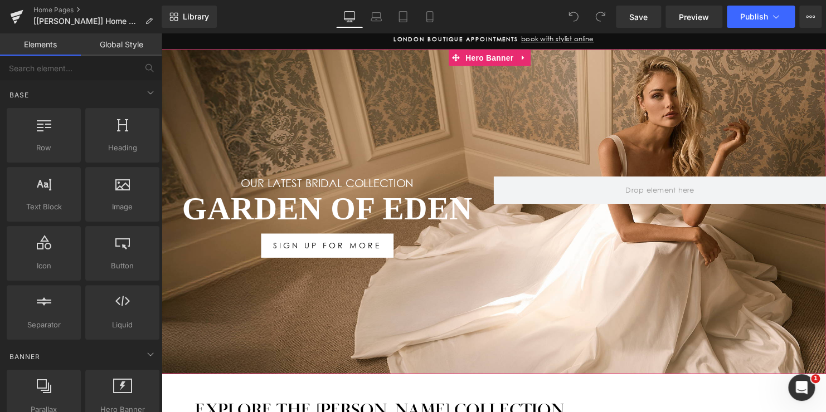
click at [364, 207] on h1 "Garden Of Eden" at bounding box center [329, 211] width 337 height 39
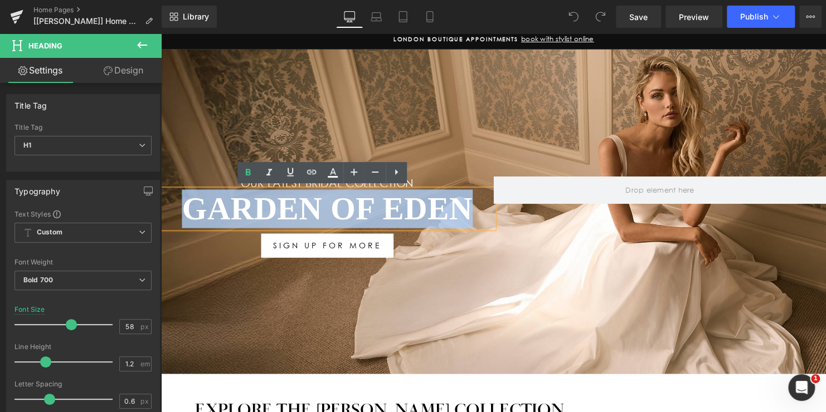
drag, startPoint x: 471, startPoint y: 213, endPoint x: 168, endPoint y: 216, distance: 302.5
click at [169, 217] on h1 "Garden Of Eden" at bounding box center [329, 211] width 337 height 39
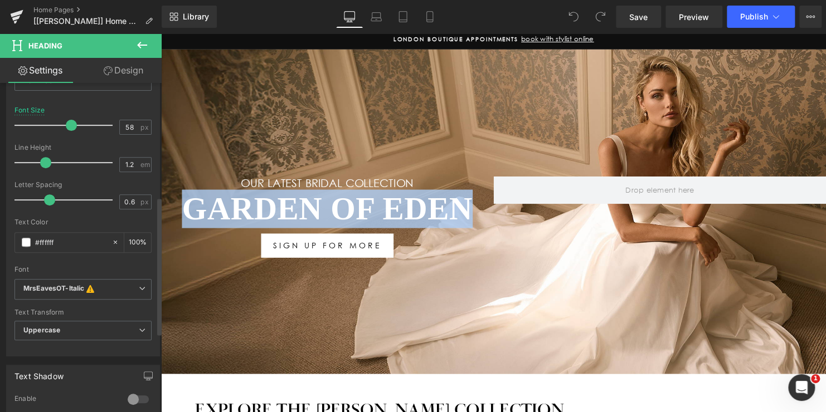
scroll to position [279, 0]
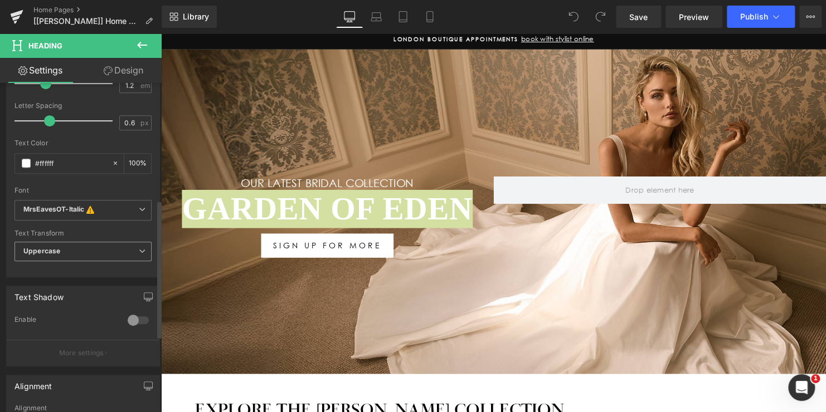
click at [90, 250] on span "Uppercase" at bounding box center [82, 251] width 137 height 19
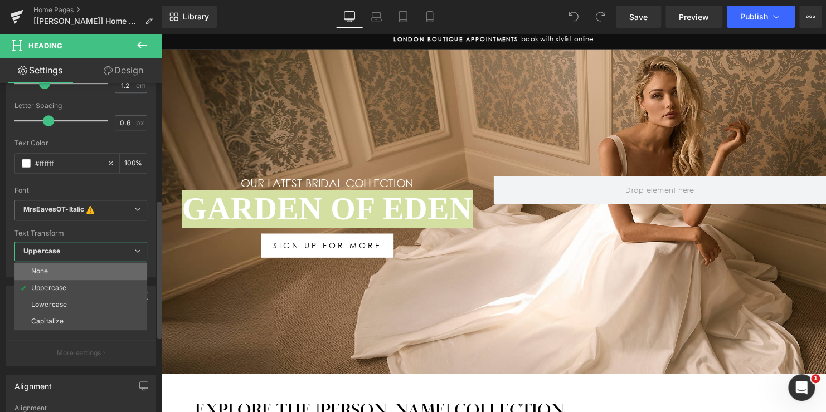
click at [86, 270] on li "None" at bounding box center [80, 271] width 133 height 17
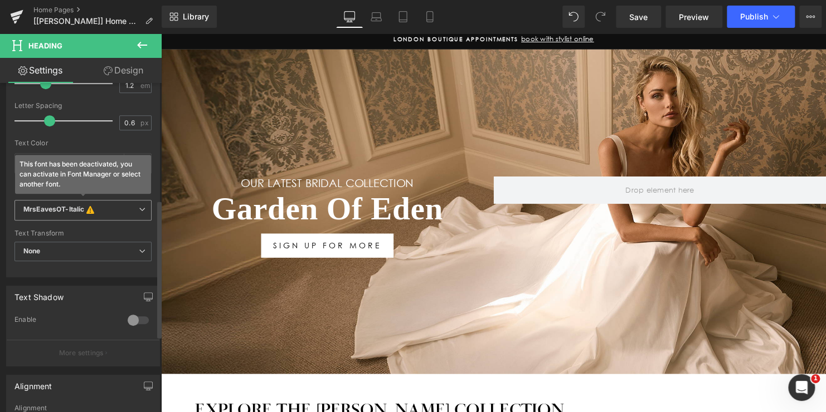
click at [103, 213] on b "MrsEavesOT-Italic This font has been deactivated, you can activate in Font Mana…" at bounding box center [80, 210] width 115 height 11
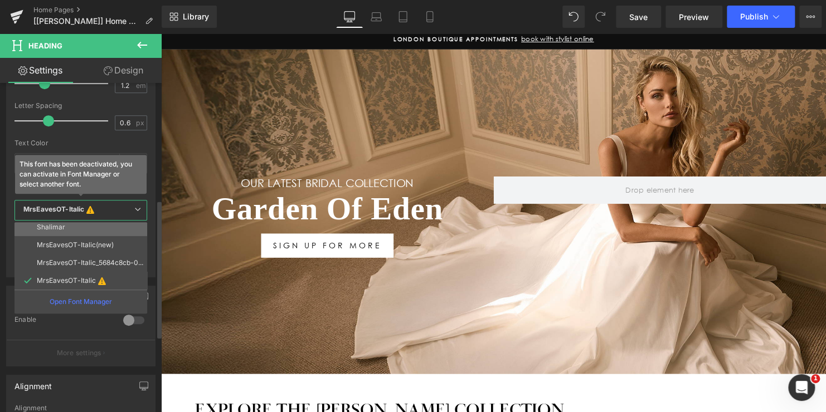
scroll to position [58, 0]
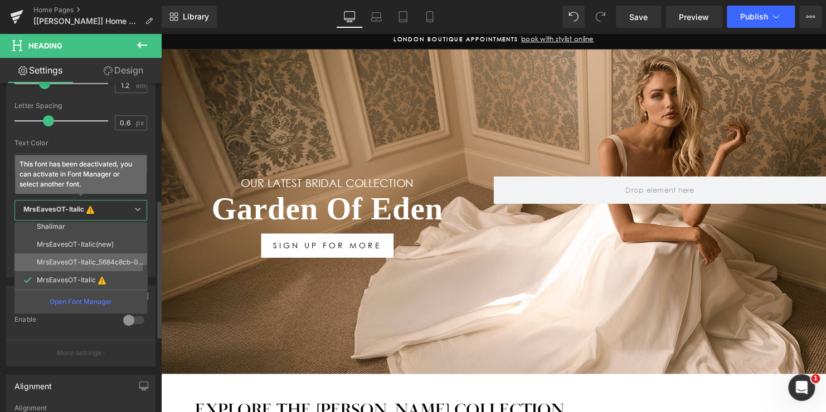
click at [92, 261] on p "MrsEavesOT-Italic_5684c8cb-0e41-448a-887c-95cb70d0620c.woff2" at bounding box center [90, 262] width 106 height 8
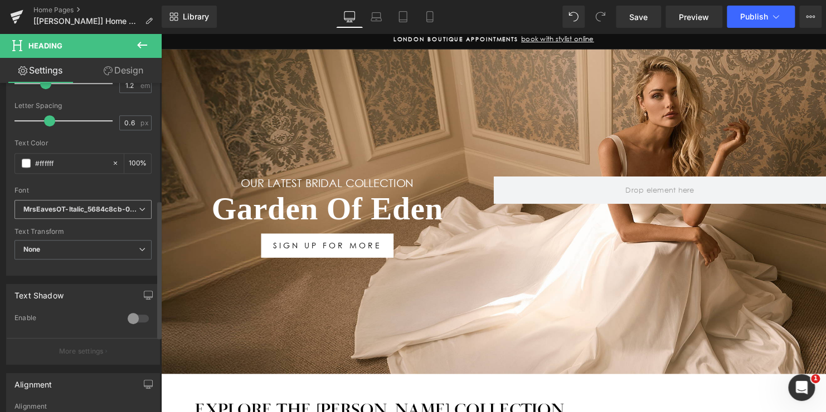
click at [95, 209] on icon "MrsEavesOT-Italic_5684c8cb-0e41-448a-887c-95cb70d0620c.woff2" at bounding box center [80, 209] width 115 height 9
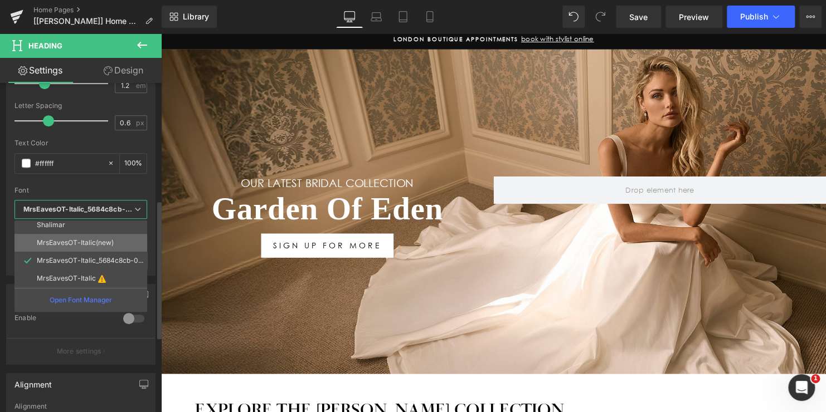
click at [92, 242] on p "MrsEavesOT-Italic(new)" at bounding box center [75, 243] width 77 height 8
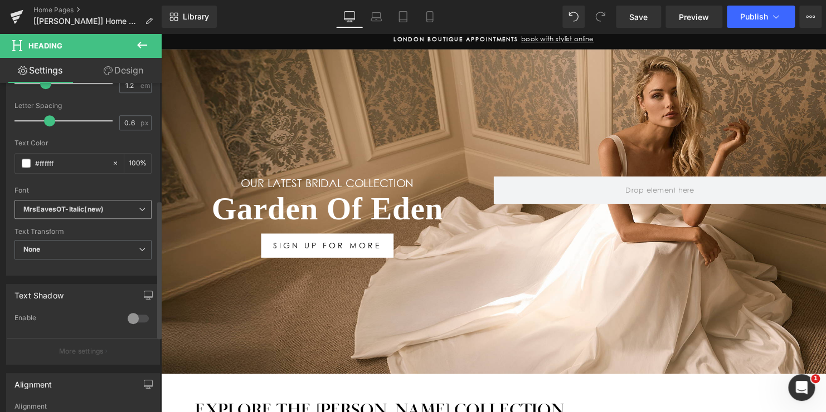
click at [92, 212] on icon "MrsEavesOT-Italic(new)" at bounding box center [63, 209] width 80 height 9
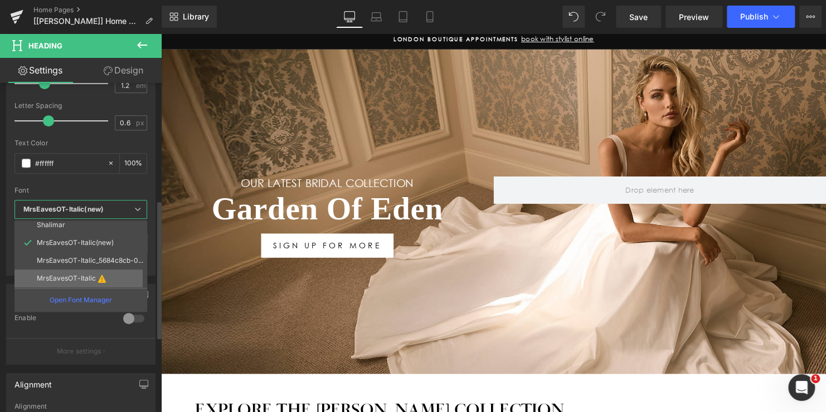
click at [92, 275] on p "MrsEavesOT-Italic" at bounding box center [66, 279] width 59 height 8
click at [60, 261] on p "MrsEavesOT-Italic_5684c8cb-0e41-448a-887c-95cb70d0620c.woff2" at bounding box center [90, 261] width 106 height 8
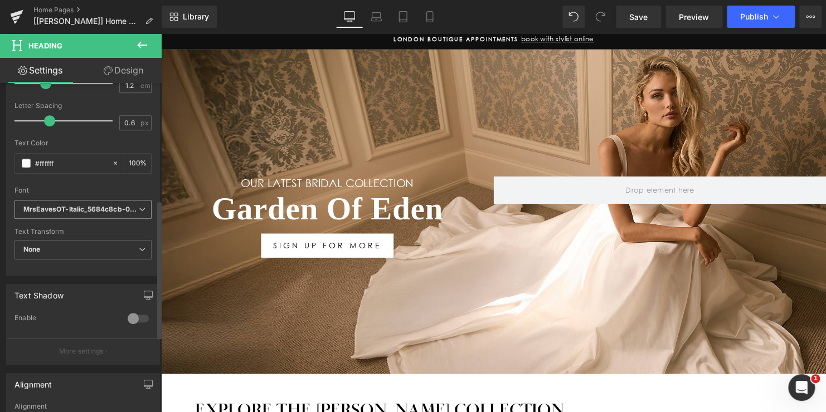
click at [88, 212] on icon "MrsEavesOT-Italic_5684c8cb-0e41-448a-887c-95cb70d0620c.woff2" at bounding box center [80, 209] width 115 height 9
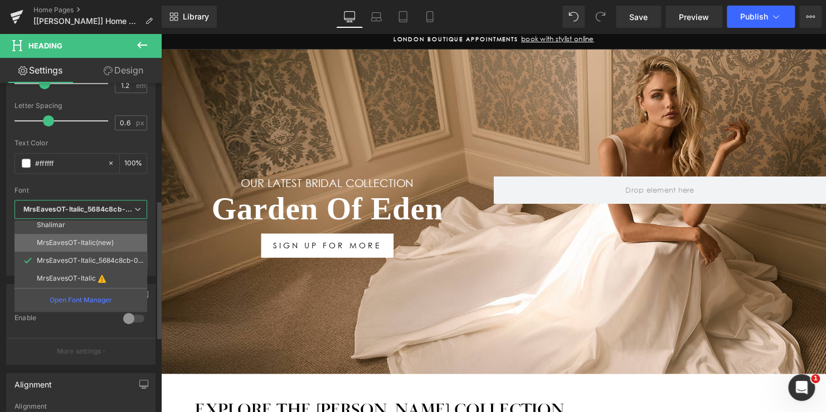
click at [76, 242] on p "MrsEavesOT-Italic(new)" at bounding box center [75, 243] width 77 height 8
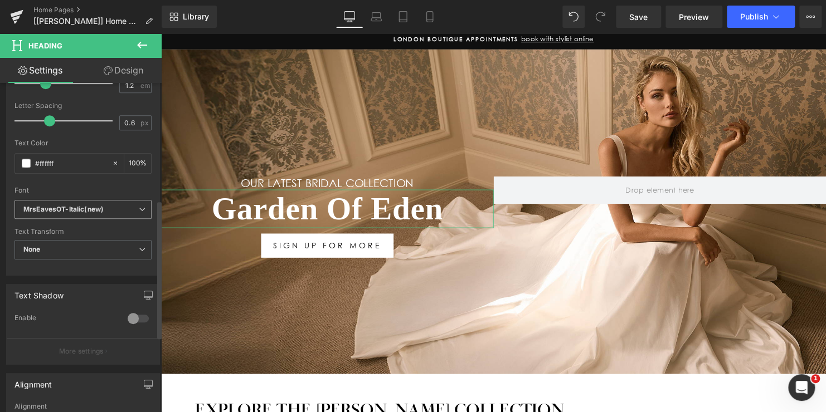
click at [119, 206] on b "MrsEavesOT-Italic(new)" at bounding box center [80, 209] width 115 height 9
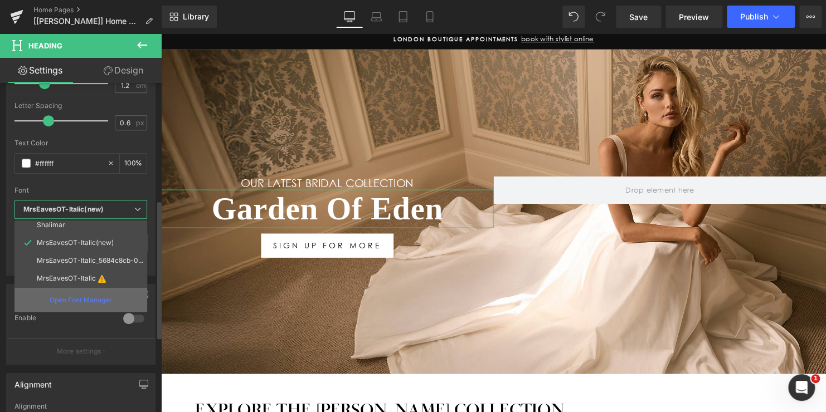
click at [79, 299] on p "Open Font Manager" at bounding box center [81, 300] width 62 height 10
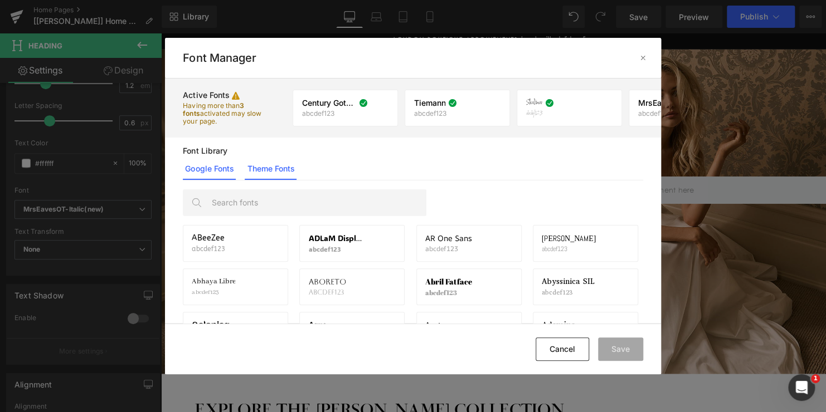
click at [275, 169] on link "Theme Fonts" at bounding box center [271, 169] width 52 height 22
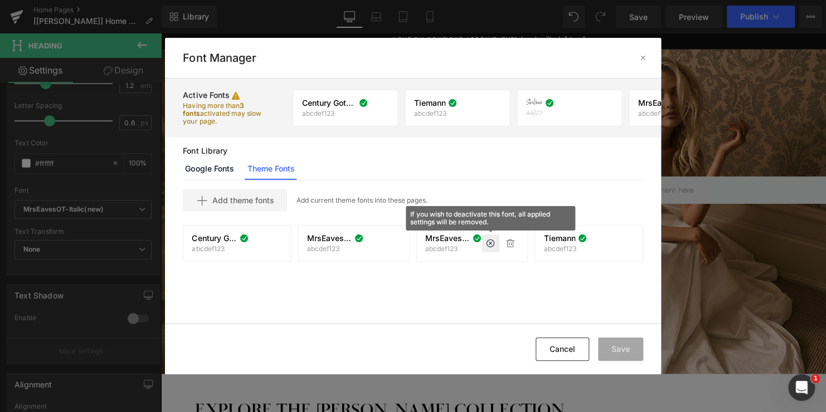
click at [491, 243] on icon at bounding box center [490, 243] width 9 height 9
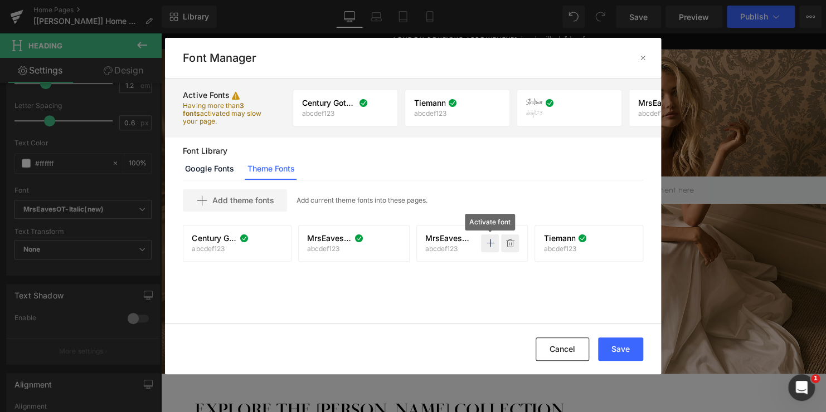
click at [512, 242] on icon at bounding box center [509, 243] width 9 height 9
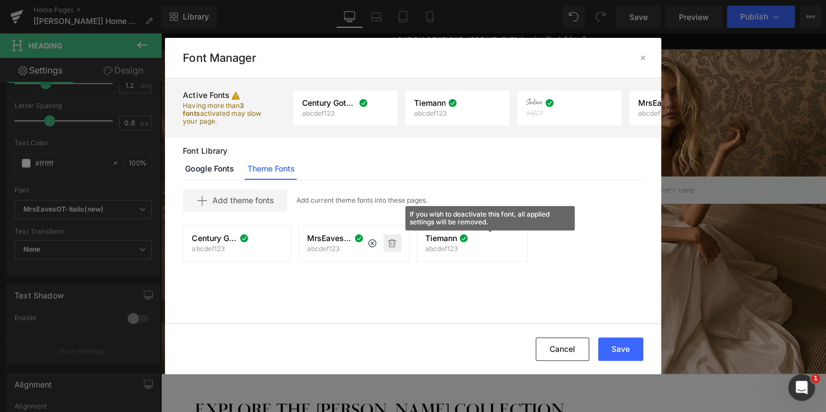
click at [392, 241] on icon at bounding box center [392, 243] width 9 height 9
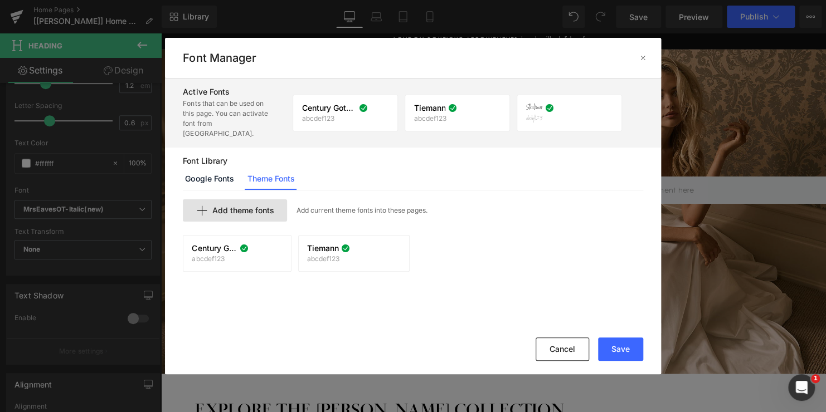
click at [266, 206] on span "Add theme fonts" at bounding box center [243, 210] width 62 height 9
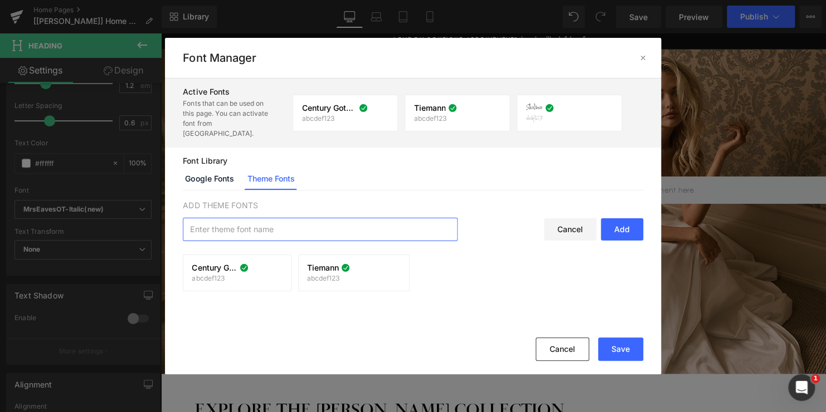
paste input "MrsEavesOT-Italic_5684c8cb-0e41-448a-887c-95cb70d0620c.woff2"
type input "MrsEavesOT-Italic"
click at [625, 218] on div "Add" at bounding box center [622, 229] width 42 height 22
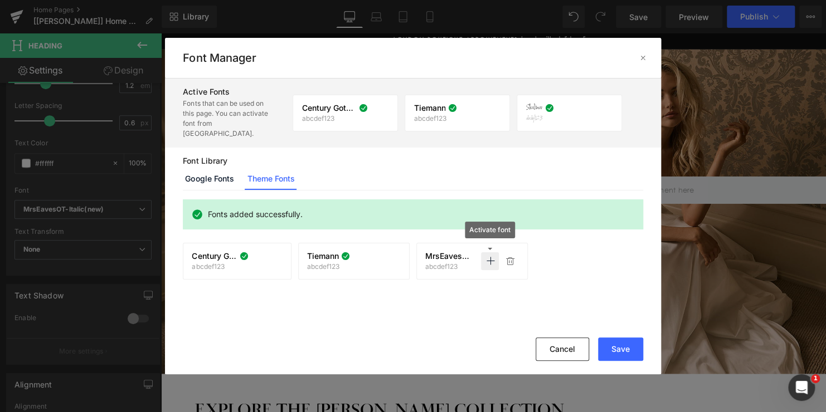
click at [492, 257] on icon at bounding box center [489, 261] width 9 height 9
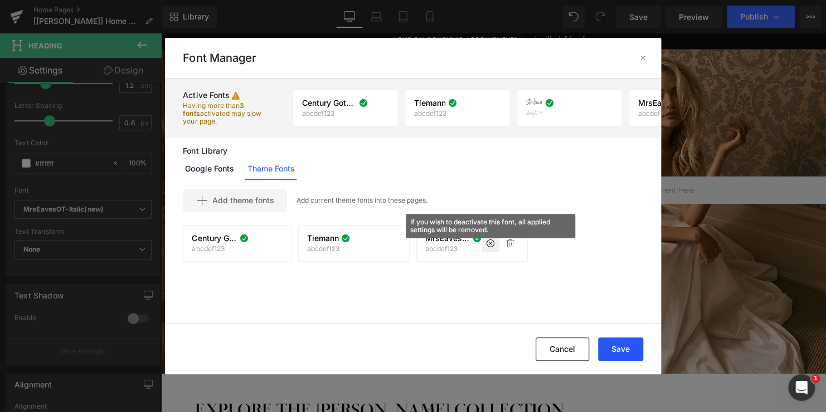
click at [618, 346] on button "Save" at bounding box center [620, 349] width 45 height 23
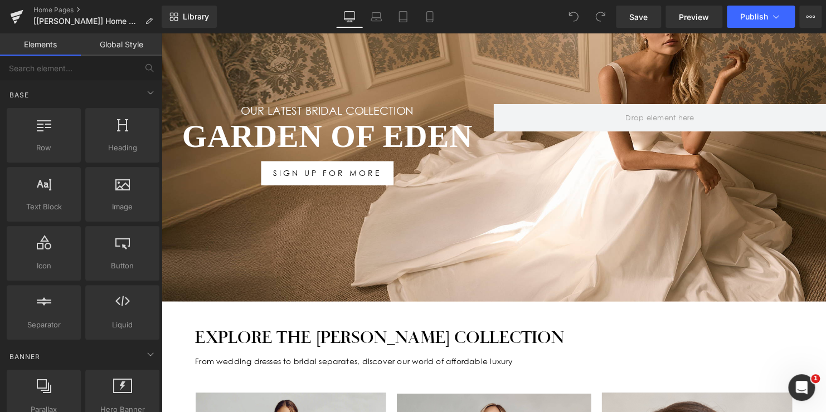
scroll to position [167, 0]
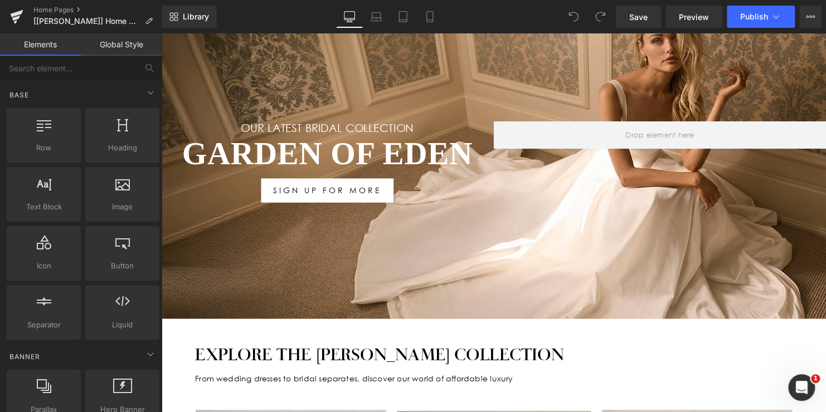
click at [384, 140] on h1 "Garden Of Eden" at bounding box center [329, 155] width 337 height 39
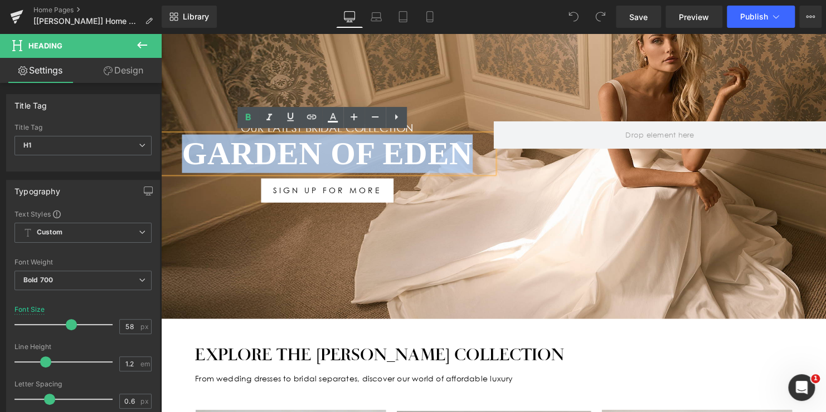
drag, startPoint x: 482, startPoint y: 148, endPoint x: 162, endPoint y: 153, distance: 319.8
click at [179, 150] on h1 "Garden Of Eden" at bounding box center [329, 155] width 337 height 39
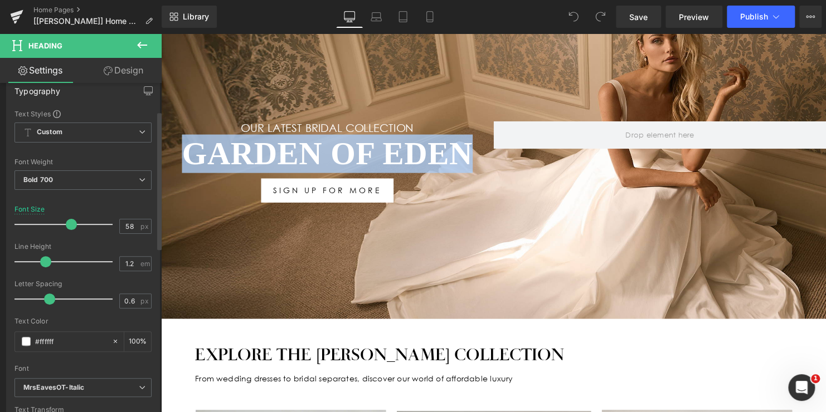
scroll to position [223, 0]
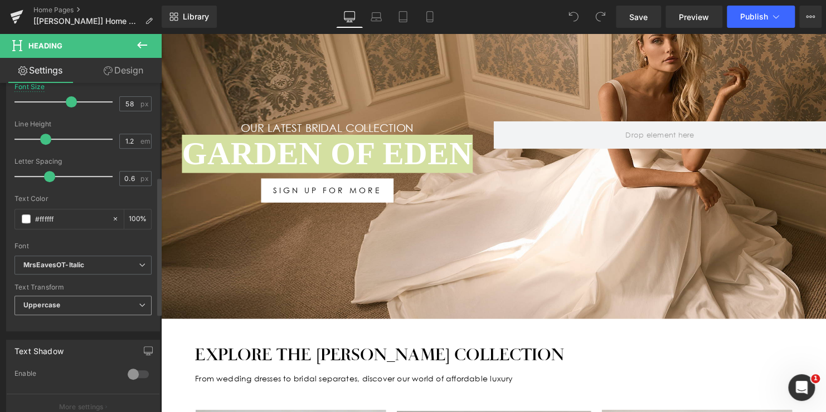
click at [73, 299] on span "Uppercase" at bounding box center [82, 305] width 137 height 19
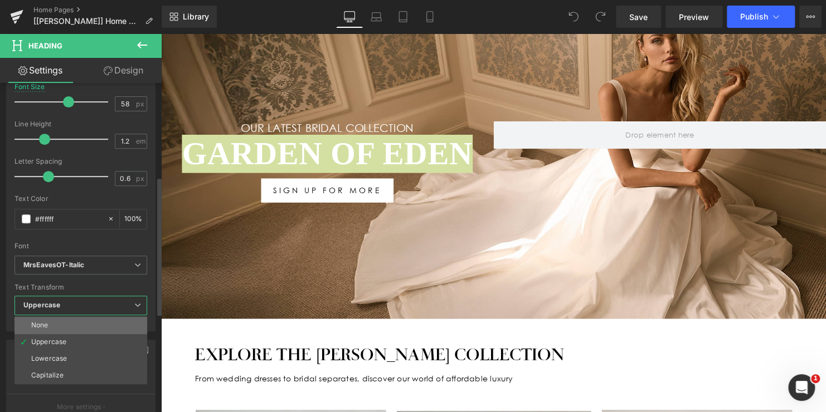
click at [69, 323] on li "None" at bounding box center [80, 325] width 133 height 17
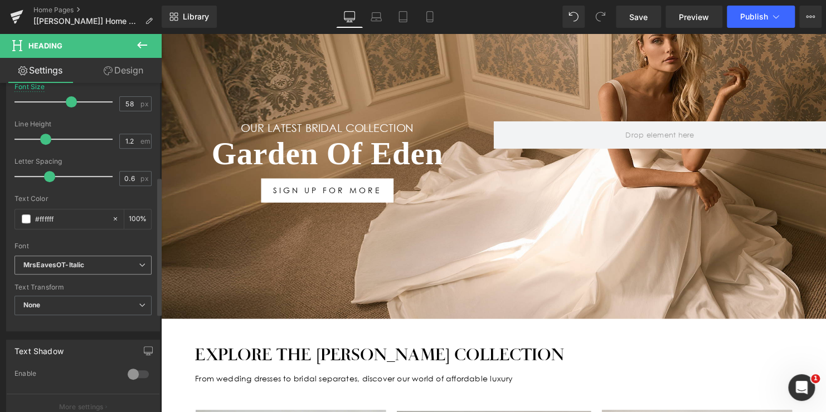
click at [80, 266] on icon "MrsEavesOT-Italic" at bounding box center [53, 265] width 61 height 9
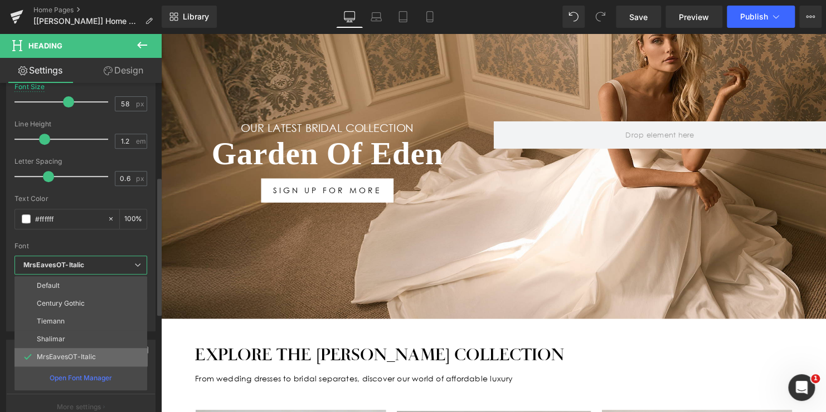
click at [68, 351] on li "MrsEavesOT-Italic" at bounding box center [80, 357] width 133 height 18
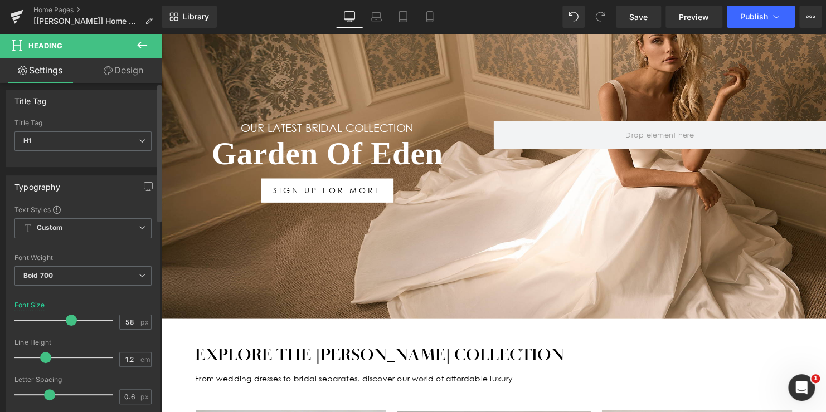
scroll to position [0, 0]
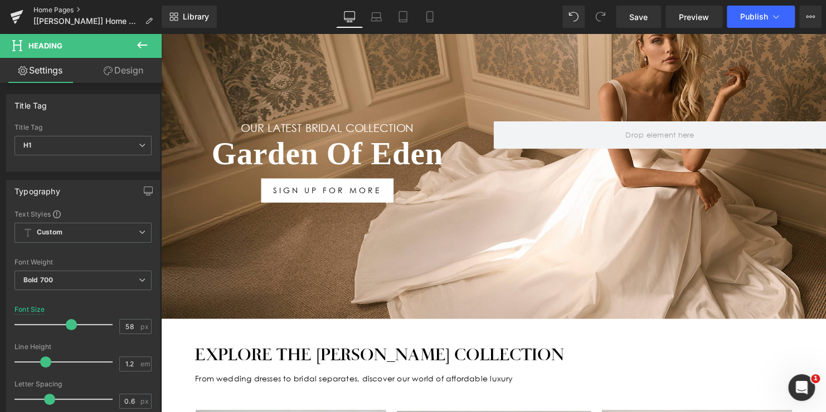
click at [50, 7] on link "Home Pages" at bounding box center [97, 10] width 128 height 9
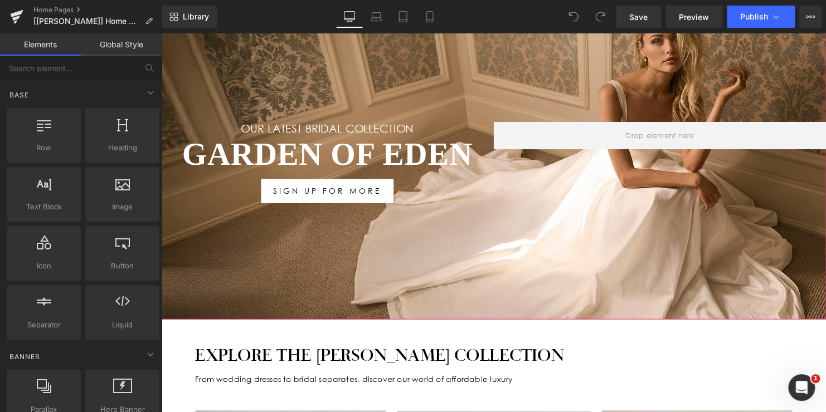
scroll to position [167, 0]
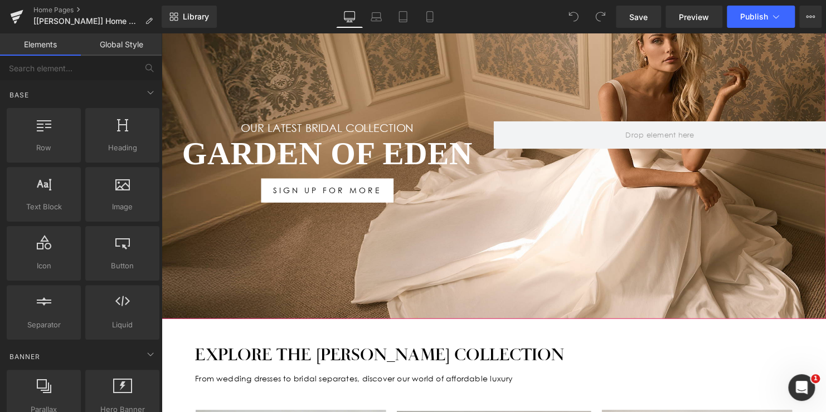
click at [406, 155] on h1 "Garden Of Eden" at bounding box center [329, 155] width 337 height 39
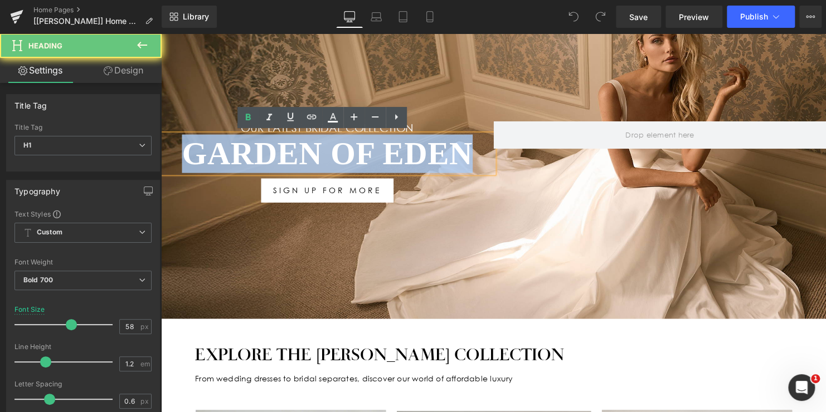
drag, startPoint x: 252, startPoint y: 160, endPoint x: 138, endPoint y: 156, distance: 114.3
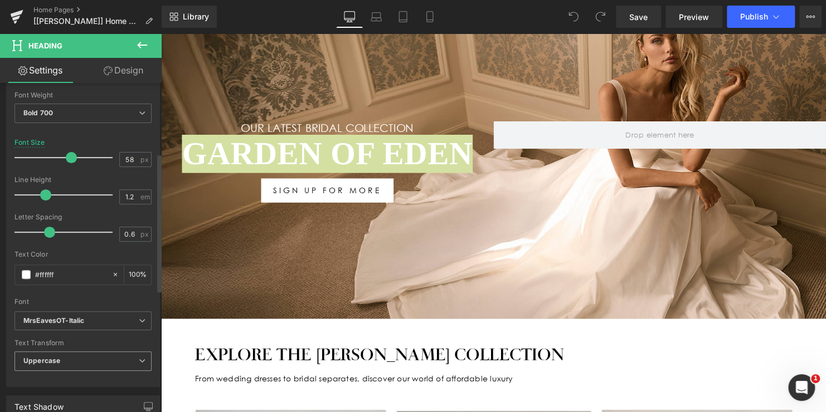
click at [58, 357] on b "Uppercase" at bounding box center [41, 361] width 37 height 8
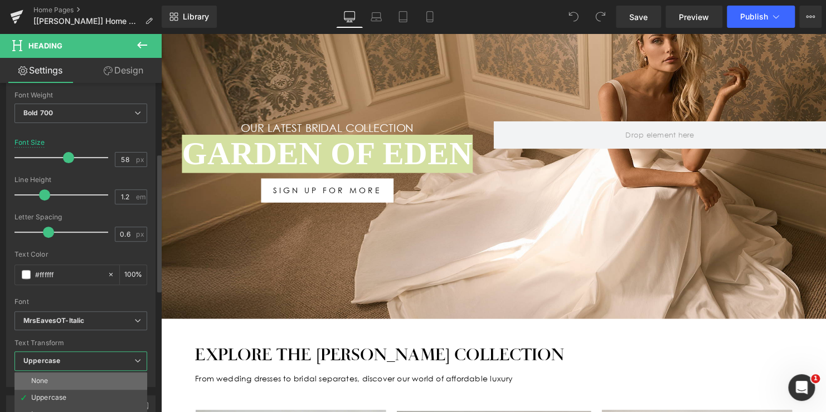
click at [57, 373] on li "None" at bounding box center [80, 381] width 133 height 17
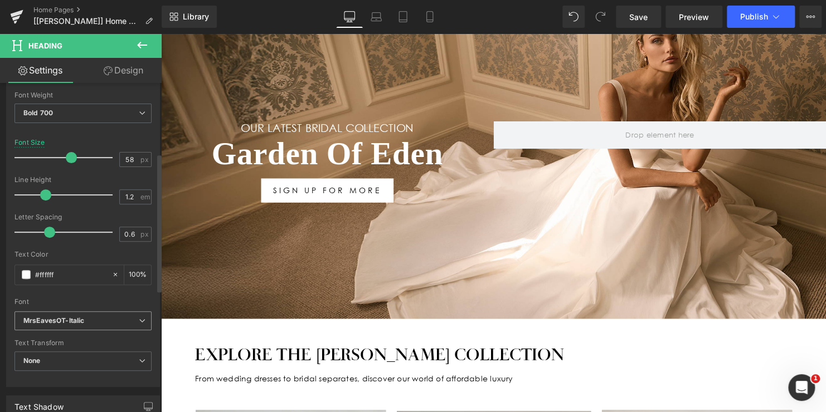
click at [69, 323] on icon "MrsEavesOT-Italic" at bounding box center [53, 320] width 61 height 9
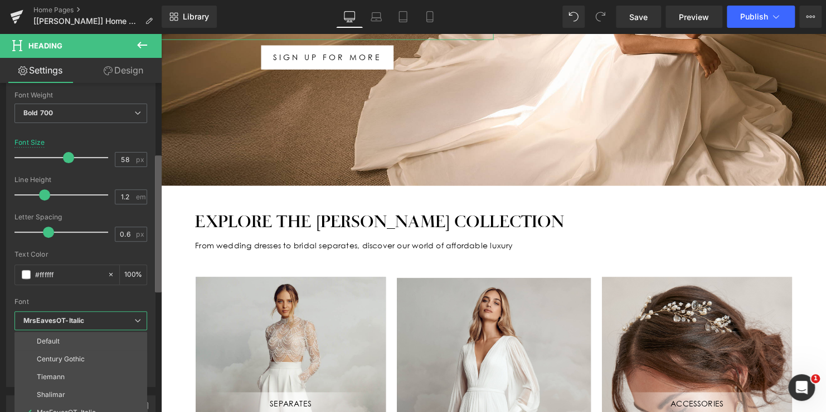
scroll to position [390, 0]
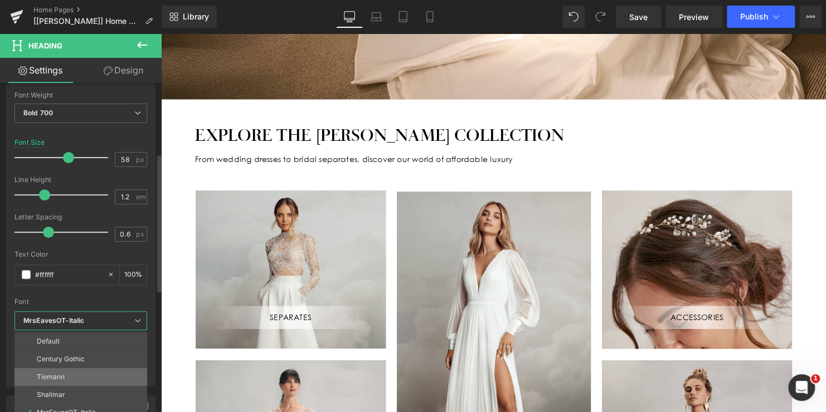
click at [92, 378] on li "Tiemann" at bounding box center [80, 377] width 133 height 18
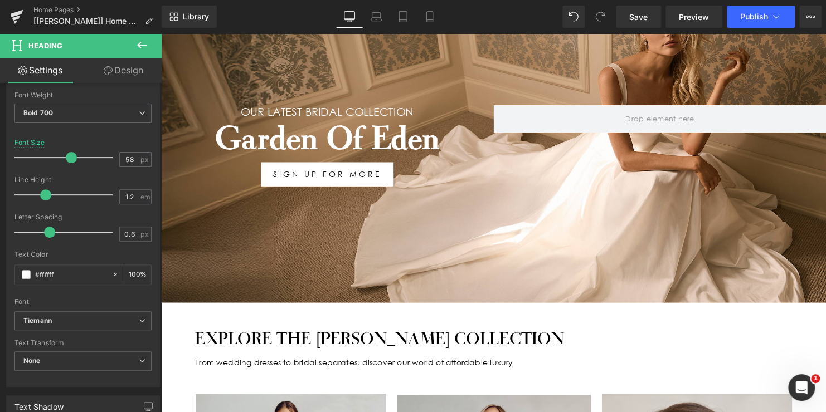
scroll to position [167, 0]
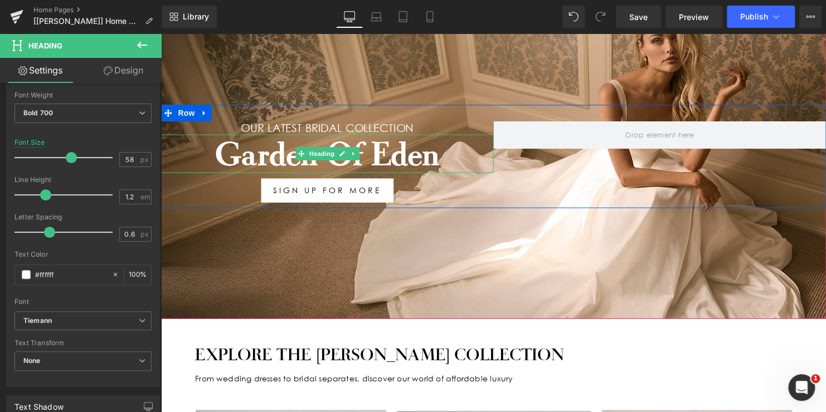
click at [446, 146] on h1 "Garden Of Eden" at bounding box center [329, 155] width 337 height 39
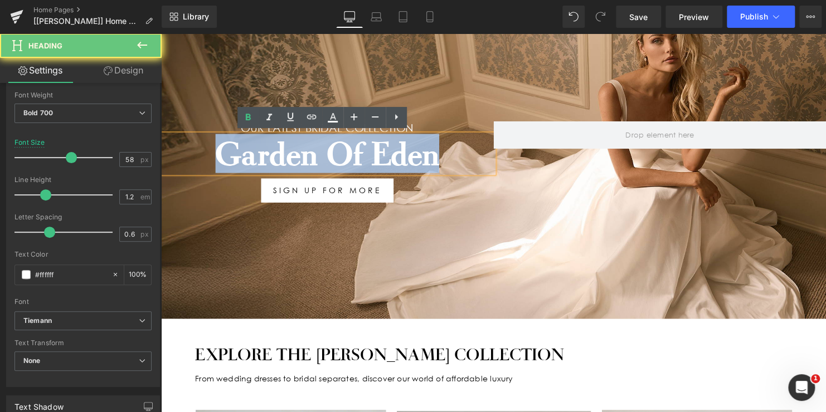
drag, startPoint x: 446, startPoint y: 153, endPoint x: 209, endPoint y: 153, distance: 236.7
click at [212, 153] on h1 "Garden Of Eden" at bounding box center [329, 155] width 337 height 39
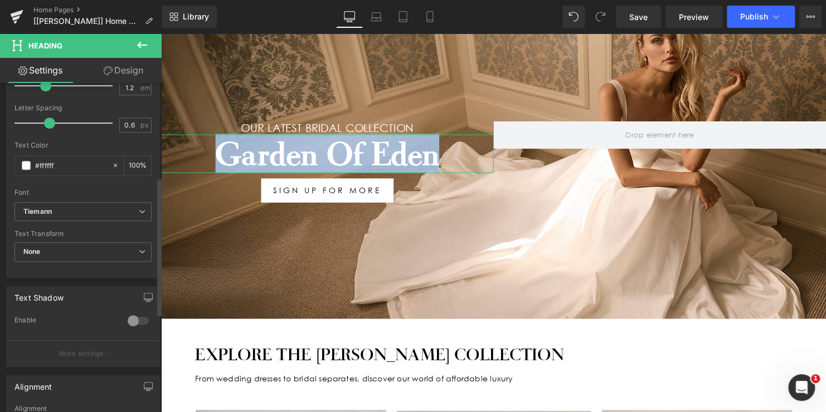
scroll to position [334, 0]
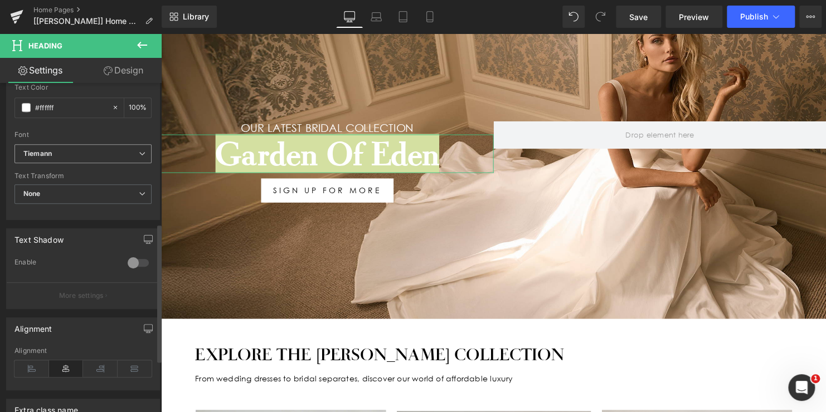
click at [86, 152] on b "Tiemann" at bounding box center [80, 153] width 115 height 9
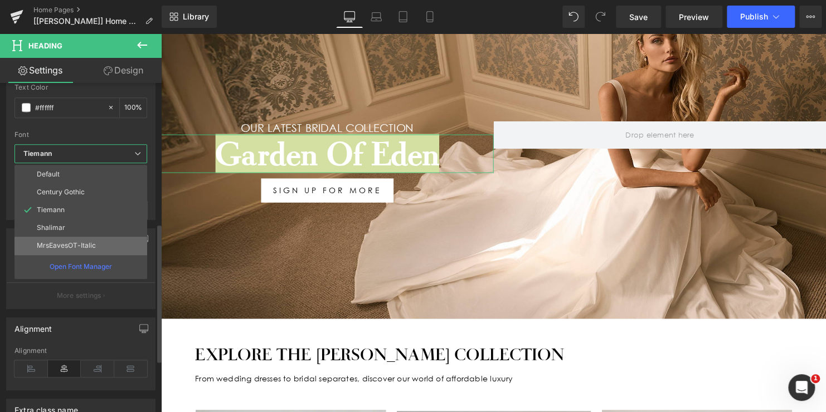
click at [67, 240] on li "MrsEavesOT-Italic" at bounding box center [80, 246] width 133 height 18
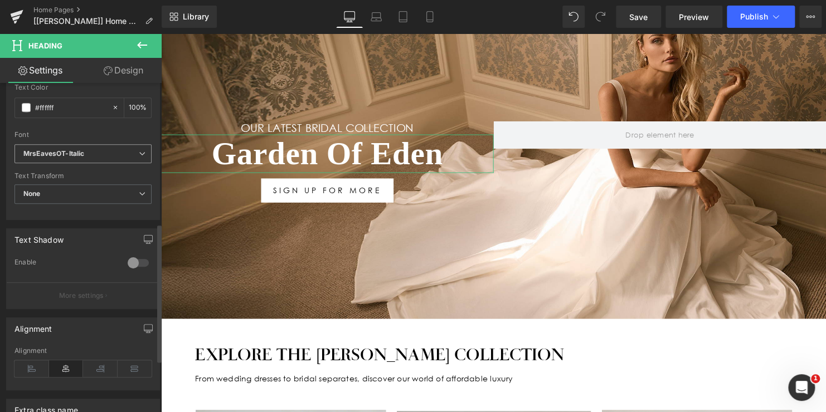
click at [67, 156] on icon "MrsEavesOT-Italic" at bounding box center [53, 153] width 61 height 9
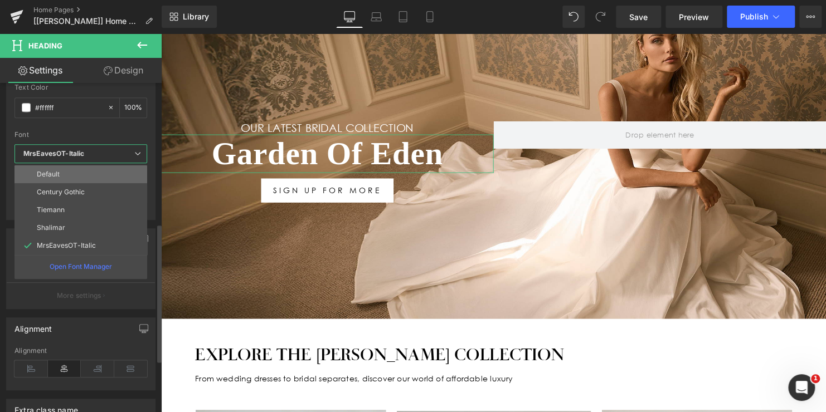
click at [66, 172] on li "Default" at bounding box center [80, 174] width 133 height 18
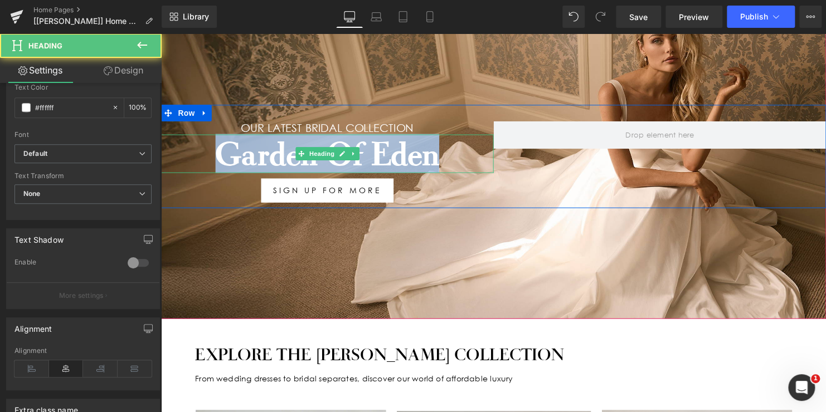
drag, startPoint x: 441, startPoint y: 150, endPoint x: 193, endPoint y: 140, distance: 247.5
click at [193, 140] on h1 "Garden Of Eden" at bounding box center [329, 155] width 337 height 39
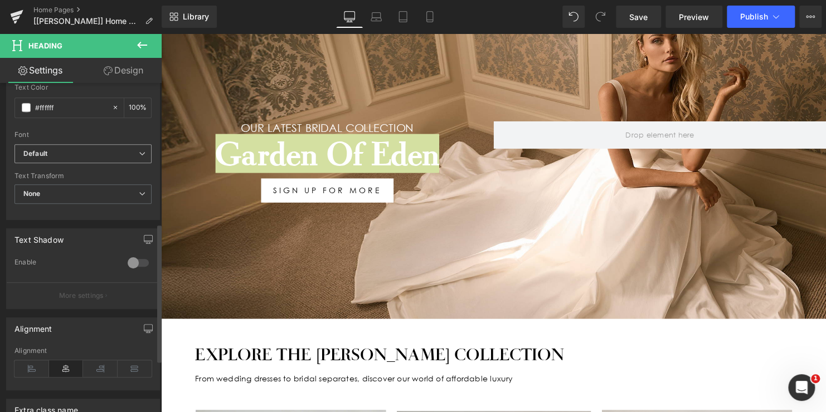
click at [67, 149] on b "Default" at bounding box center [80, 153] width 115 height 9
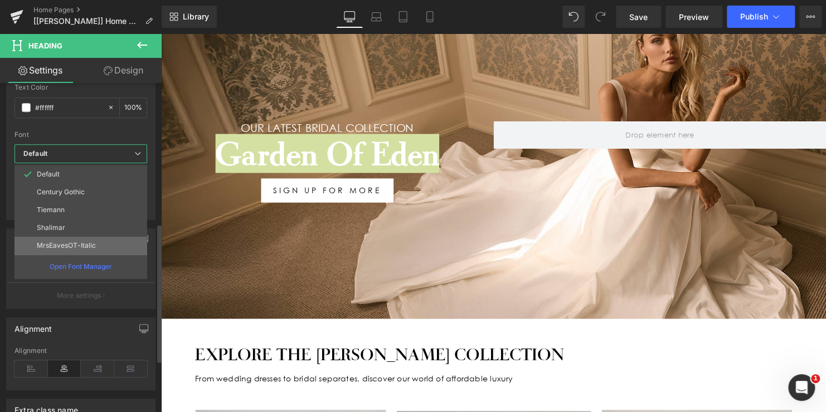
click at [59, 238] on li "MrsEavesOT-Italic" at bounding box center [80, 246] width 133 height 18
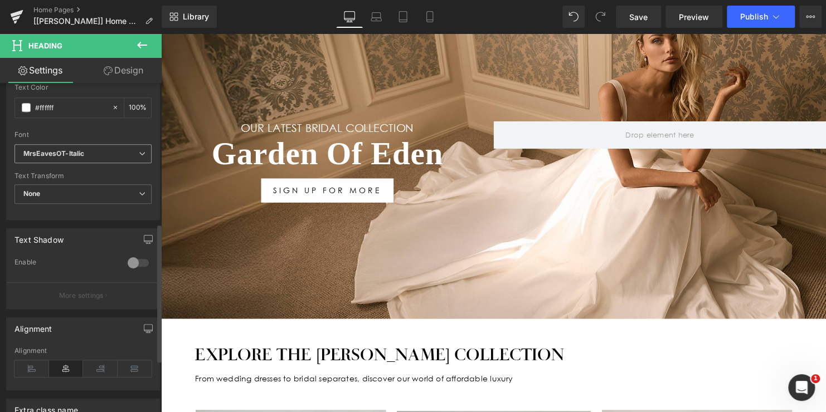
click at [65, 155] on icon "MrsEavesOT-Italic" at bounding box center [53, 153] width 61 height 9
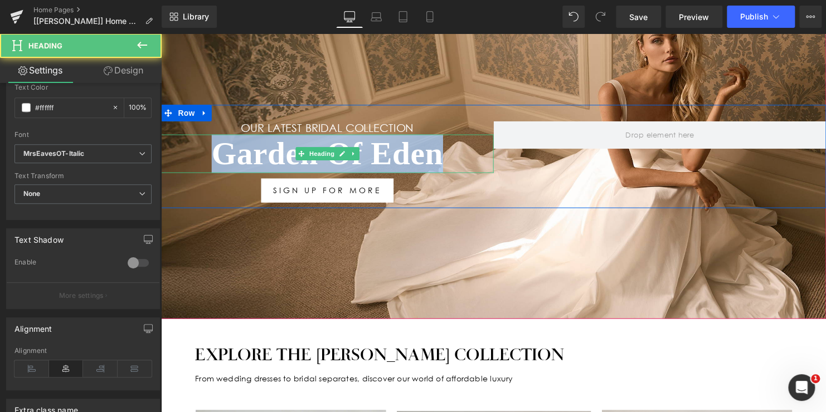
drag, startPoint x: 428, startPoint y: 157, endPoint x: 162, endPoint y: 157, distance: 266.3
click at [162, 157] on h1 "Garden Of Eden" at bounding box center [329, 155] width 337 height 39
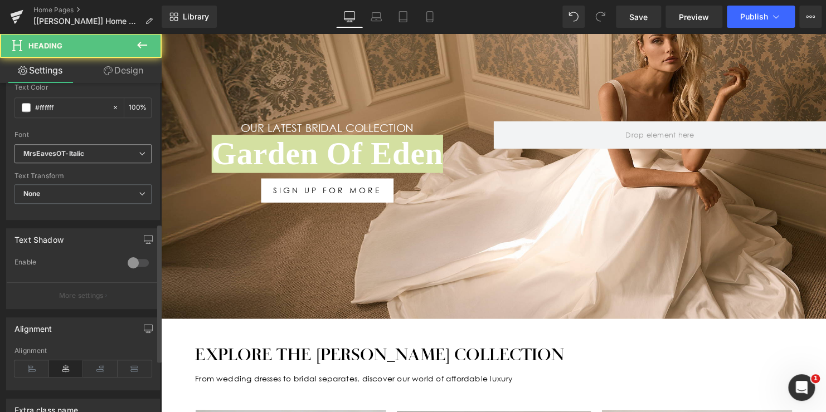
click at [47, 158] on span "MrsEavesOT-Italic" at bounding box center [82, 153] width 137 height 19
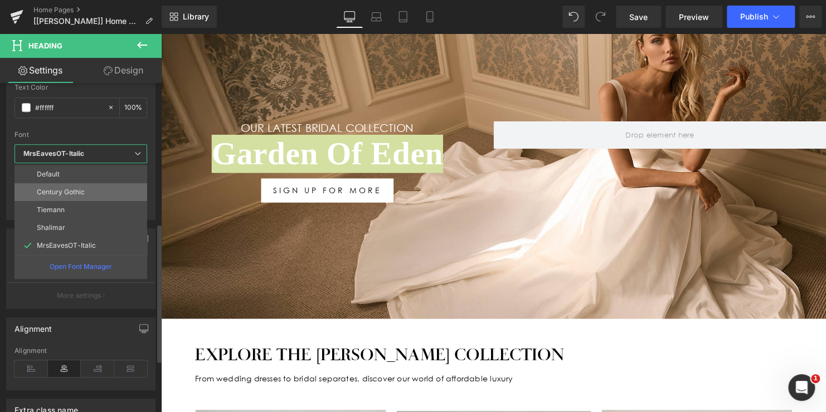
click at [48, 192] on p "Century Gothic" at bounding box center [61, 192] width 48 height 8
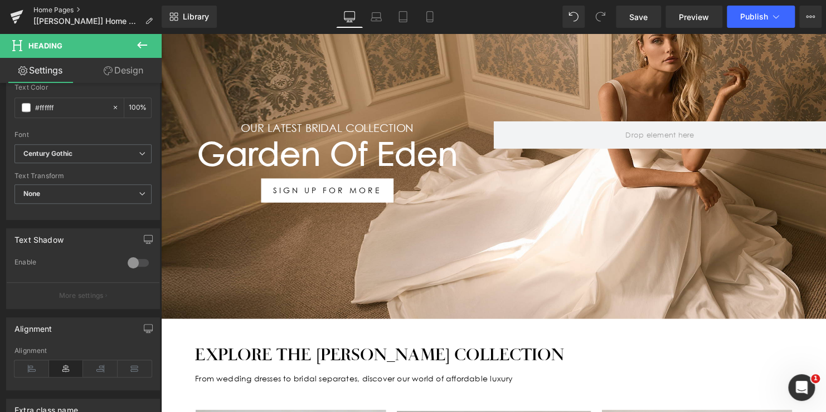
click at [51, 11] on link "Home Pages" at bounding box center [97, 10] width 128 height 9
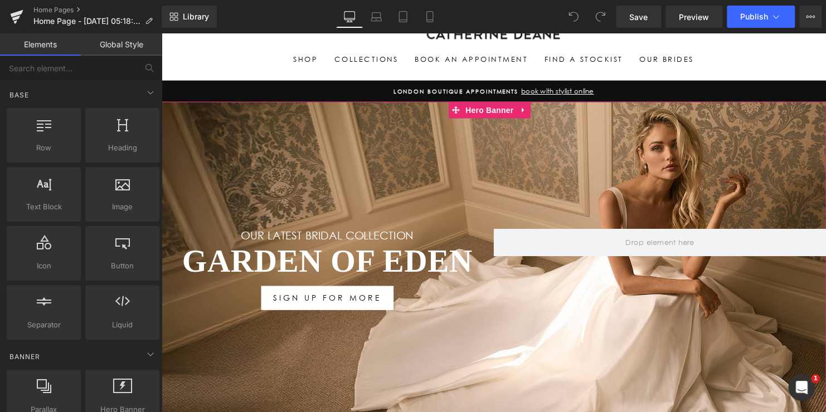
scroll to position [167, 0]
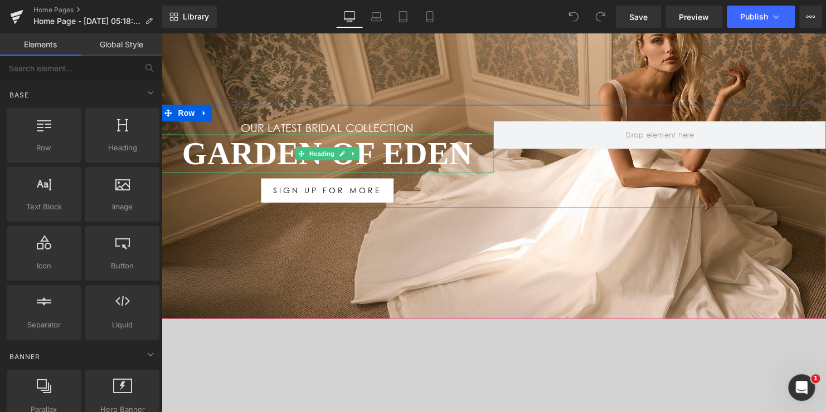
click at [383, 155] on h1 "Garden Of Eden" at bounding box center [329, 155] width 337 height 39
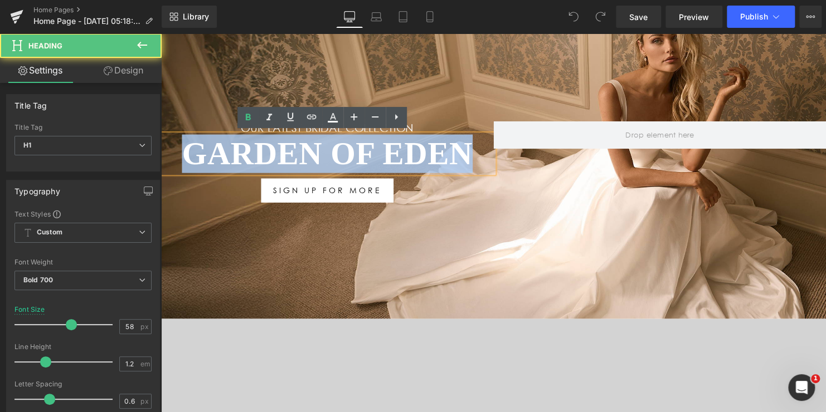
drag, startPoint x: 475, startPoint y: 148, endPoint x: 183, endPoint y: 148, distance: 291.3
click at [183, 148] on h1 "Garden Of Eden" at bounding box center [329, 155] width 337 height 39
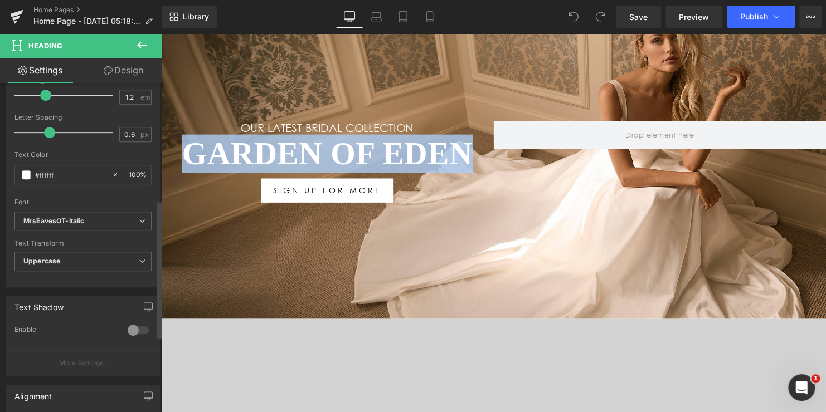
scroll to position [279, 0]
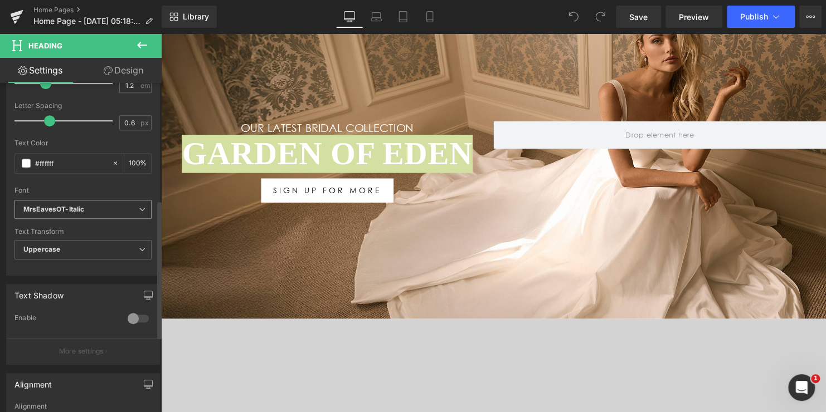
click at [94, 201] on span "MrsEavesOT-Italic" at bounding box center [82, 209] width 137 height 19
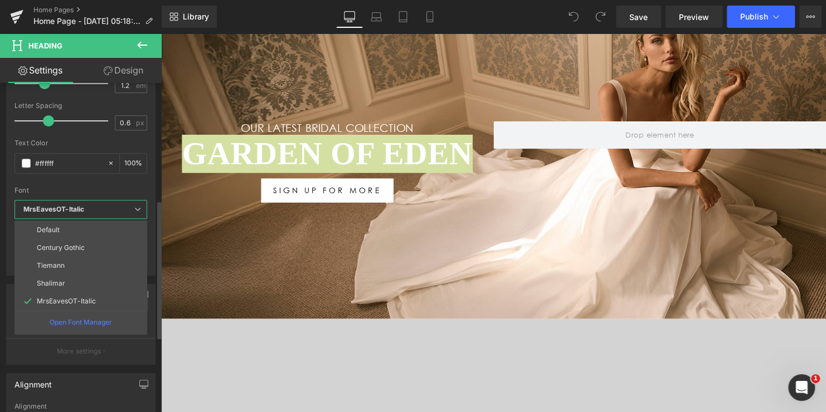
click at [90, 190] on div "Font" at bounding box center [80, 191] width 133 height 8
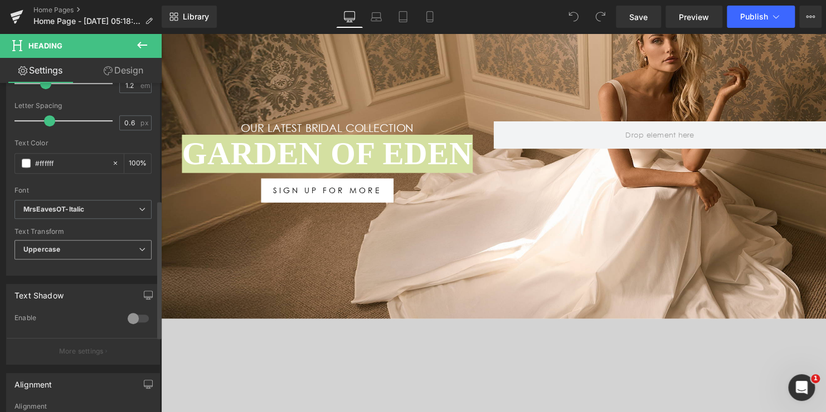
click at [81, 247] on span "Uppercase" at bounding box center [82, 249] width 137 height 19
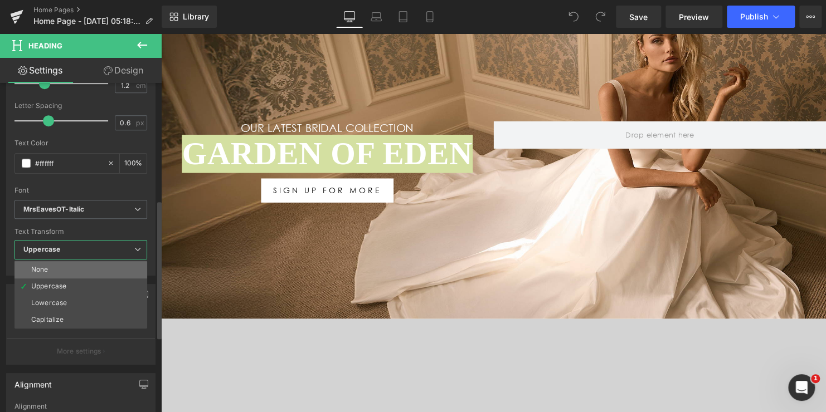
click at [74, 267] on li "None" at bounding box center [80, 269] width 133 height 17
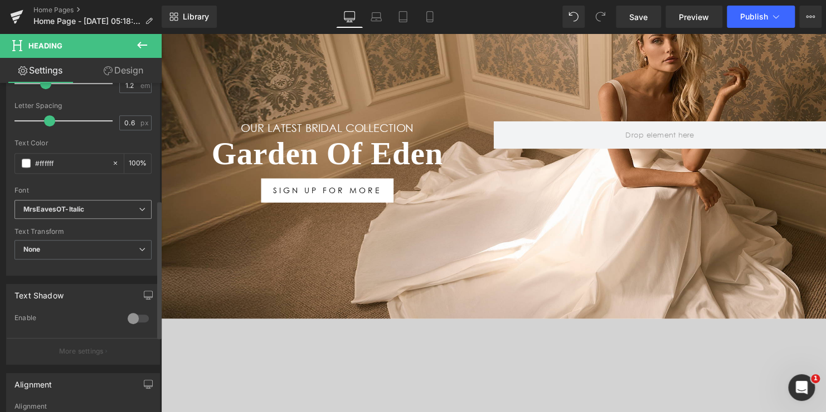
click at [84, 211] on icon "MrsEavesOT-Italic" at bounding box center [53, 209] width 61 height 9
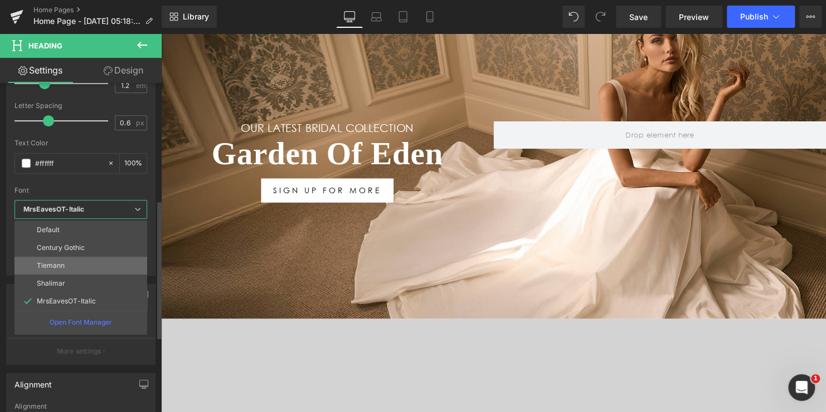
click at [79, 257] on li "Tiemann" at bounding box center [80, 266] width 133 height 18
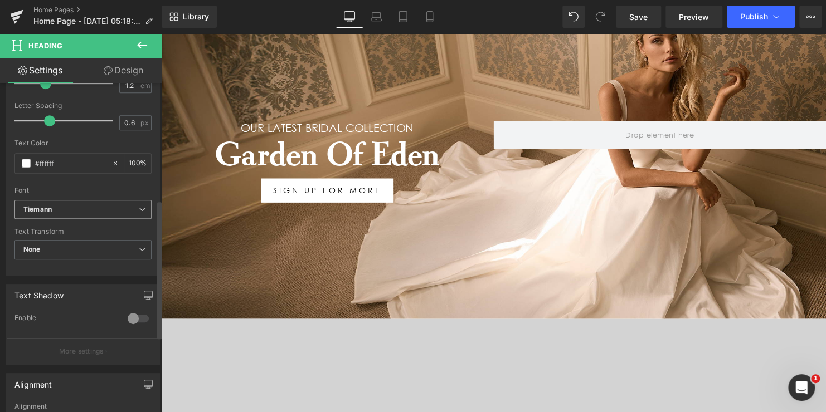
click at [88, 214] on span "Tiemann" at bounding box center [82, 209] width 137 height 19
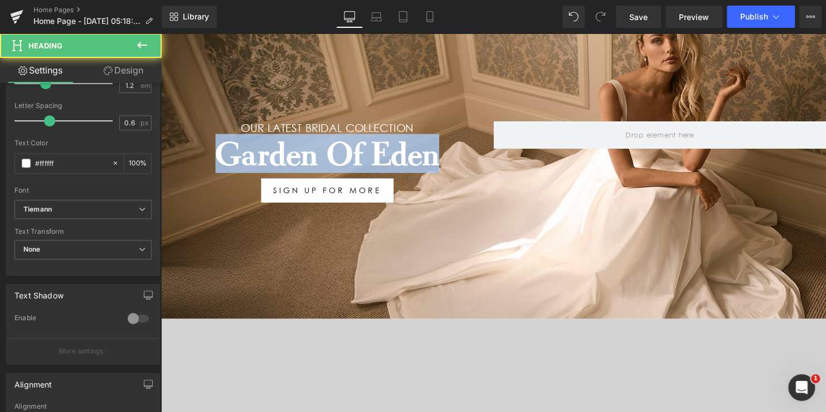
drag, startPoint x: 447, startPoint y: 158, endPoint x: 254, endPoint y: 208, distance: 199.7
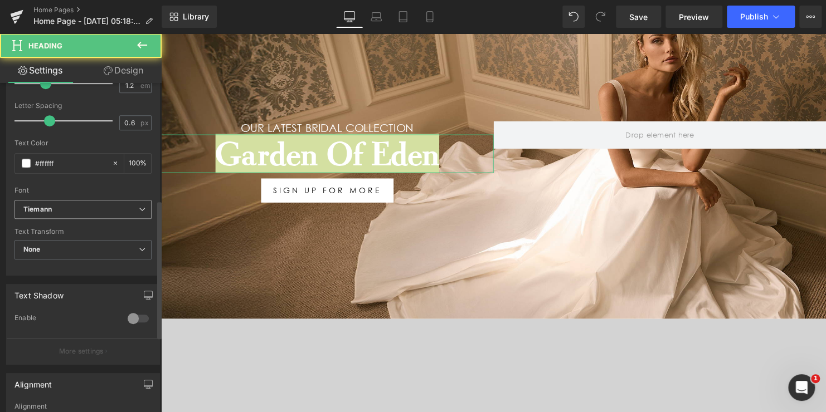
click at [79, 210] on b "Tiemann" at bounding box center [80, 209] width 115 height 9
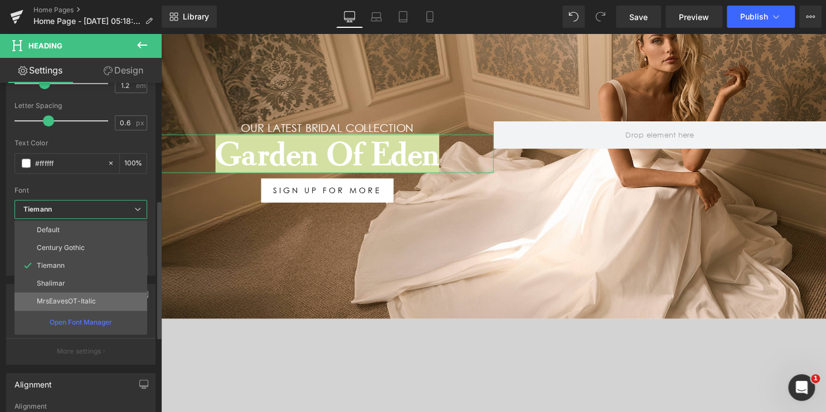
click at [73, 298] on p "MrsEavesOT-Italic" at bounding box center [66, 301] width 59 height 8
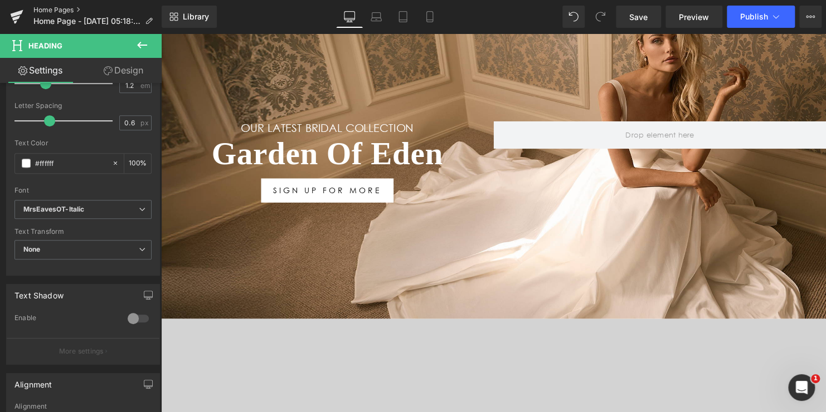
click at [58, 10] on link "Home Pages" at bounding box center [97, 10] width 128 height 9
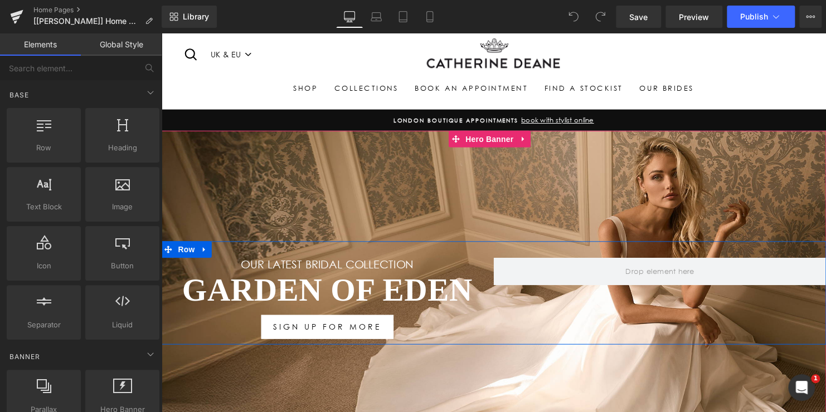
scroll to position [56, 0]
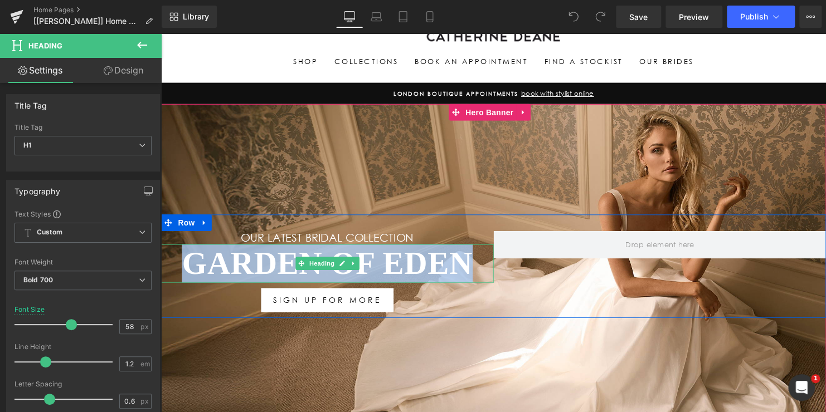
drag, startPoint x: 164, startPoint y: 232, endPoint x: 175, endPoint y: 257, distance: 27.2
click at [175, 257] on h1 "Garden Of Eden" at bounding box center [329, 267] width 337 height 39
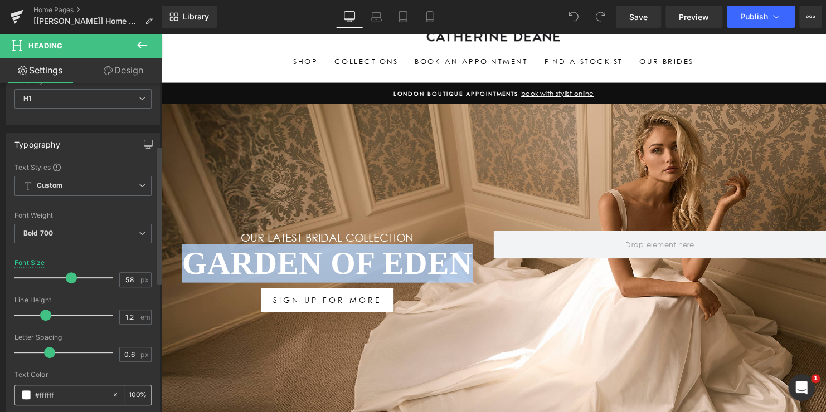
scroll to position [223, 0]
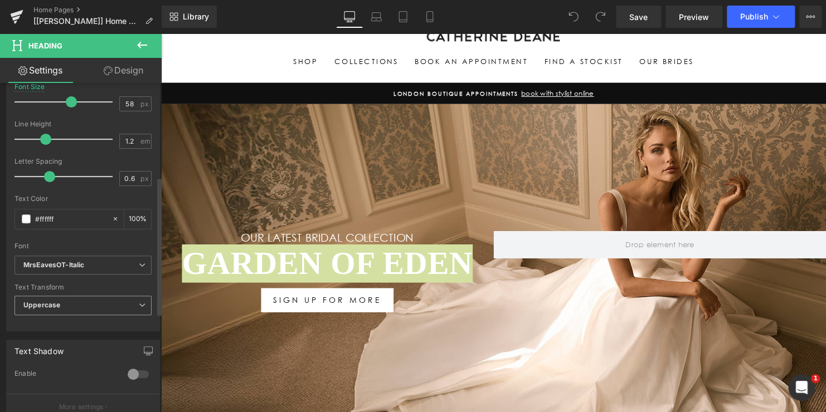
click at [76, 305] on span "Uppercase" at bounding box center [82, 305] width 137 height 19
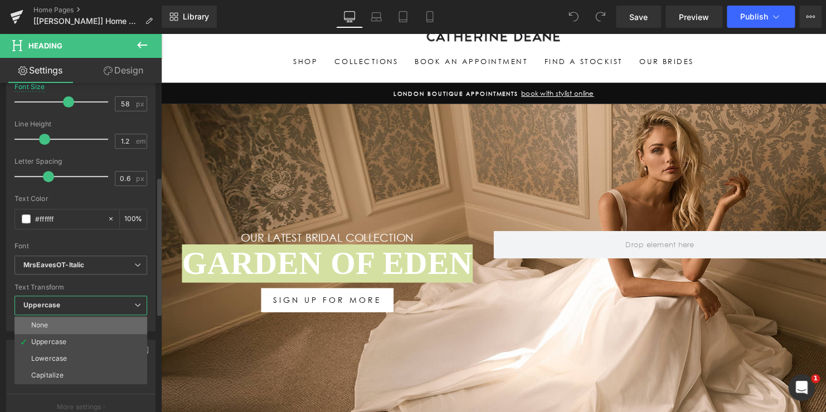
click at [71, 317] on li "None" at bounding box center [80, 325] width 133 height 17
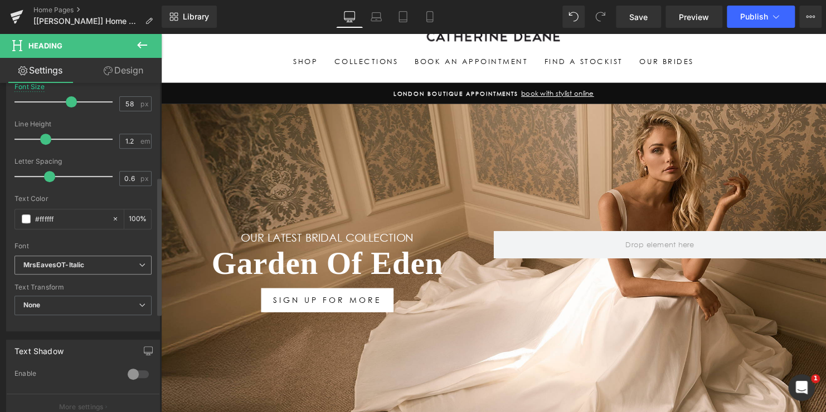
click at [87, 269] on span "MrsEavesOT-Italic" at bounding box center [82, 265] width 137 height 19
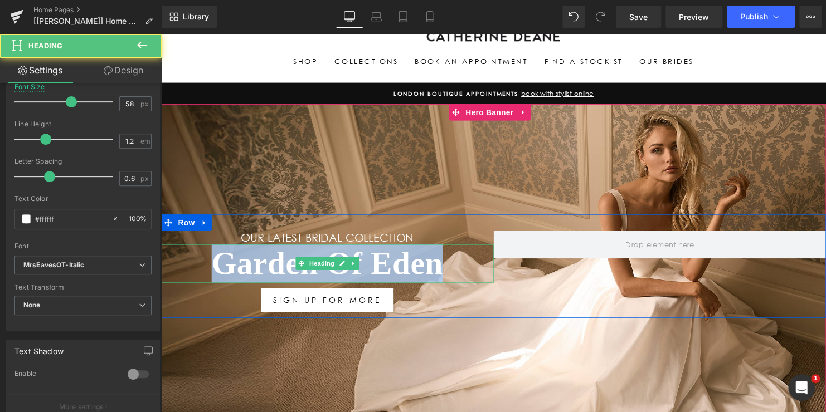
drag, startPoint x: 461, startPoint y: 268, endPoint x: 201, endPoint y: 268, distance: 260.1
click at [201, 268] on h1 "Garden Of Eden" at bounding box center [329, 267] width 337 height 39
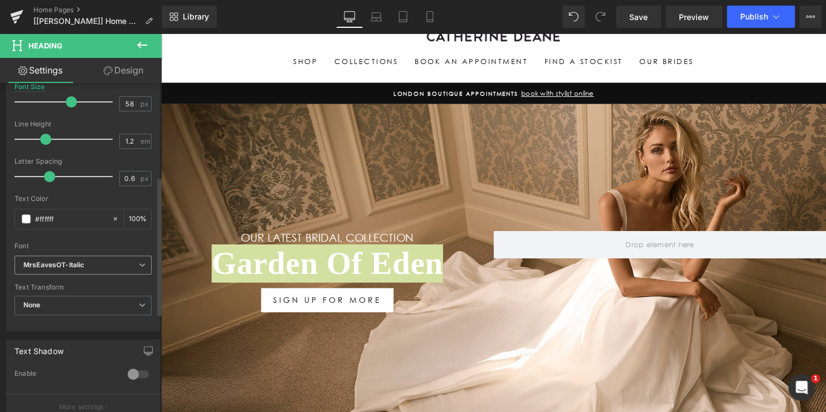
click at [87, 271] on span "MrsEavesOT-Italic" at bounding box center [82, 265] width 137 height 19
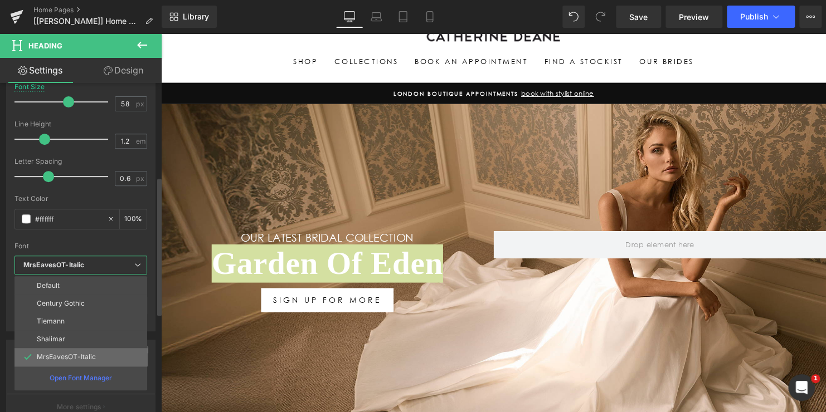
click at [78, 353] on p "MrsEavesOT-Italic" at bounding box center [66, 357] width 59 height 8
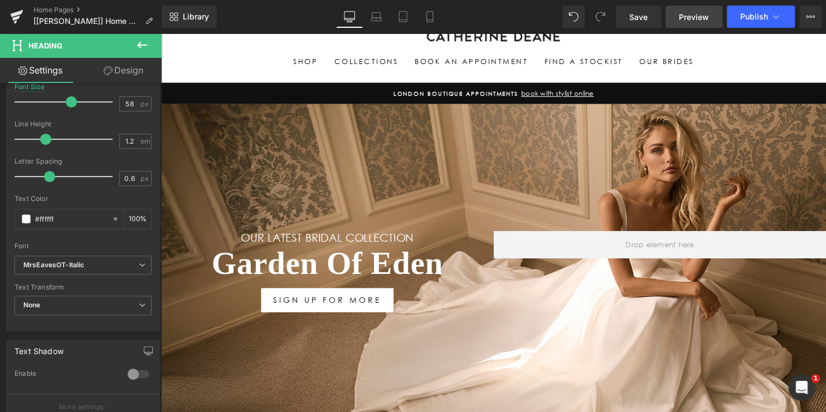
click at [689, 14] on span "Preview" at bounding box center [693, 17] width 30 height 12
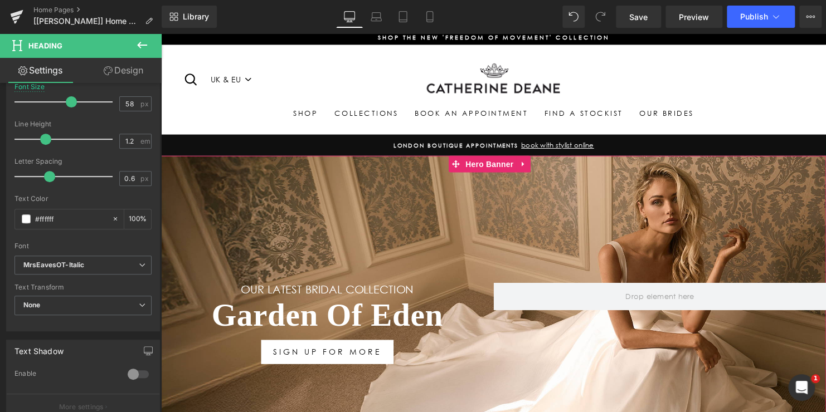
scroll to position [0, 0]
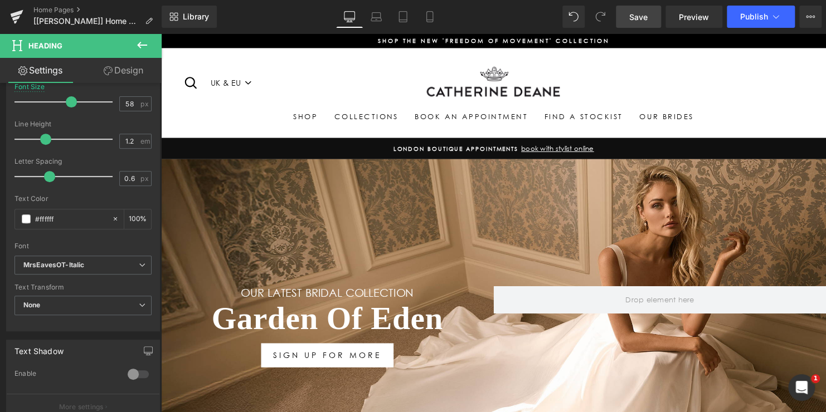
click at [641, 21] on span "Save" at bounding box center [638, 17] width 18 height 12
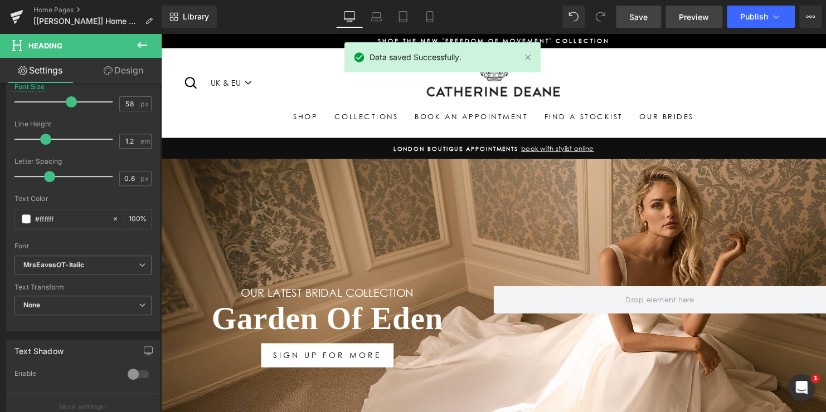
click at [689, 13] on span "Preview" at bounding box center [693, 17] width 30 height 12
